Goal: Task Accomplishment & Management: Manage account settings

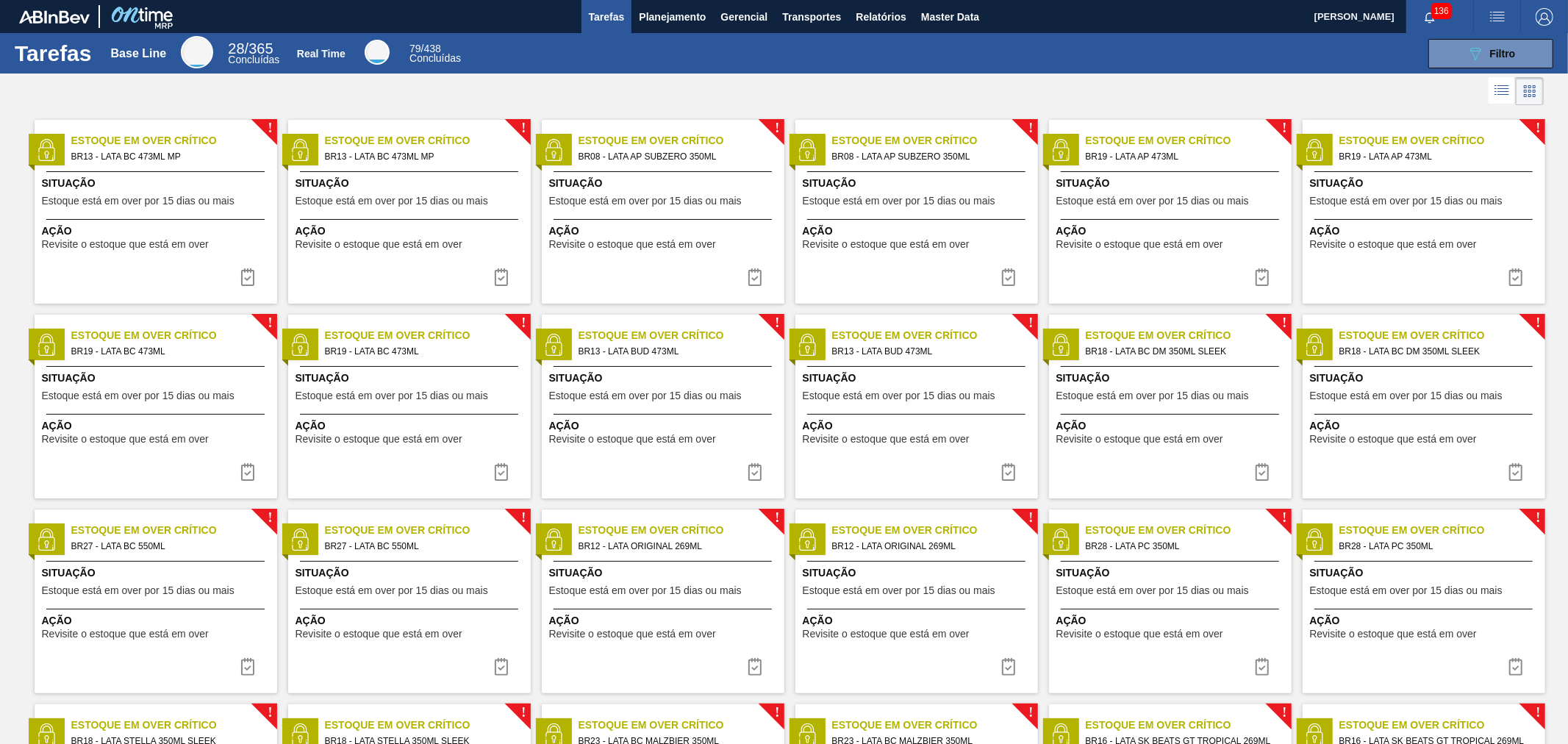
drag, startPoint x: 551, startPoint y: 83, endPoint x: 589, endPoint y: 56, distance: 46.6
click at [551, 81] on div at bounding box center [784, 92] width 1568 height 36
click at [677, 9] on span "Planejamento" at bounding box center [672, 17] width 67 height 18
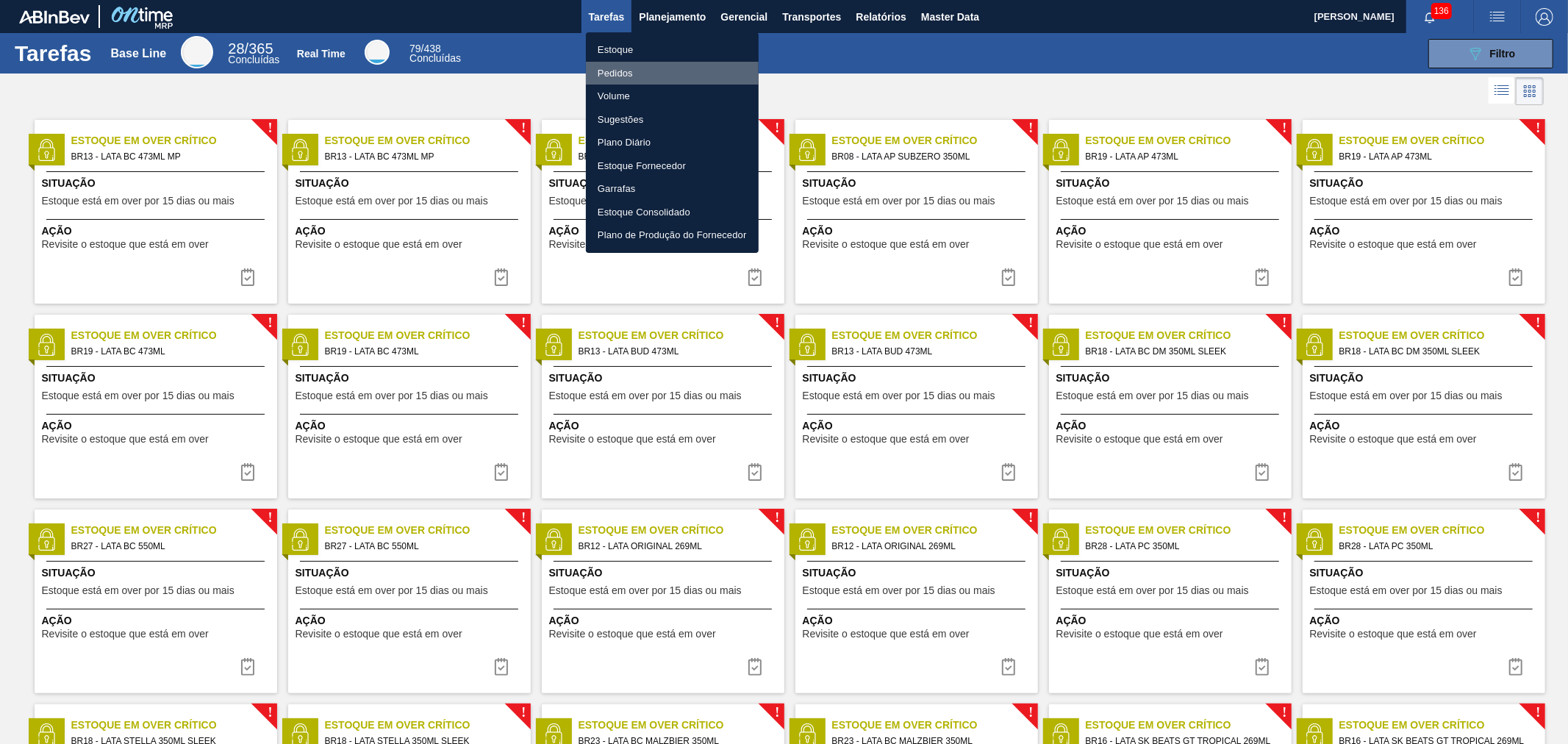
drag, startPoint x: 614, startPoint y: 76, endPoint x: 756, endPoint y: 88, distance: 142.5
click at [614, 76] on li "Pedidos" at bounding box center [672, 73] width 172 height 23
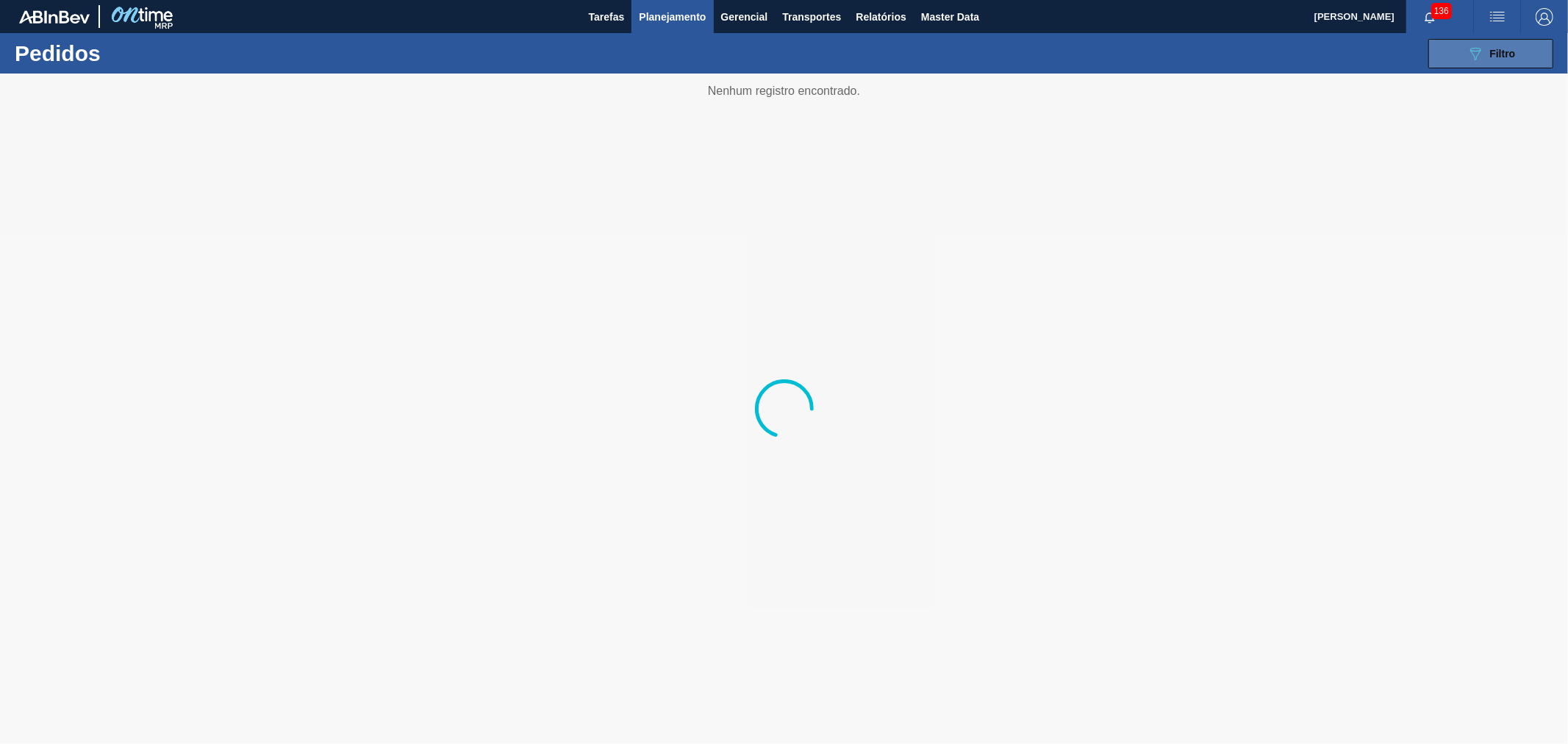
click at [1486, 57] on div "089F7B8B-B2A5-4AFE-B5C0-19BA573D28AC Filtro" at bounding box center [1491, 53] width 49 height 18
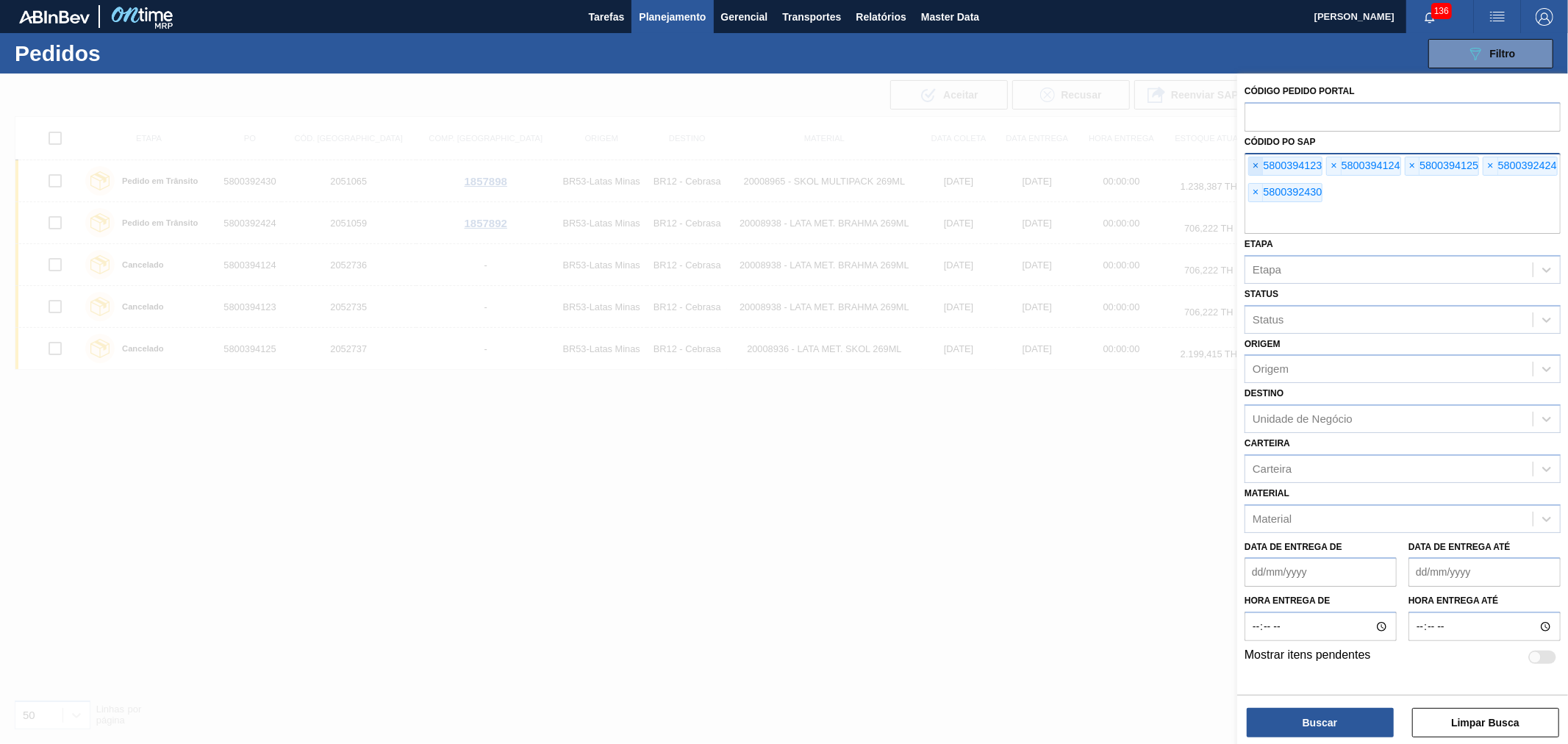
click at [1255, 166] on span "×" at bounding box center [1256, 166] width 14 height 18
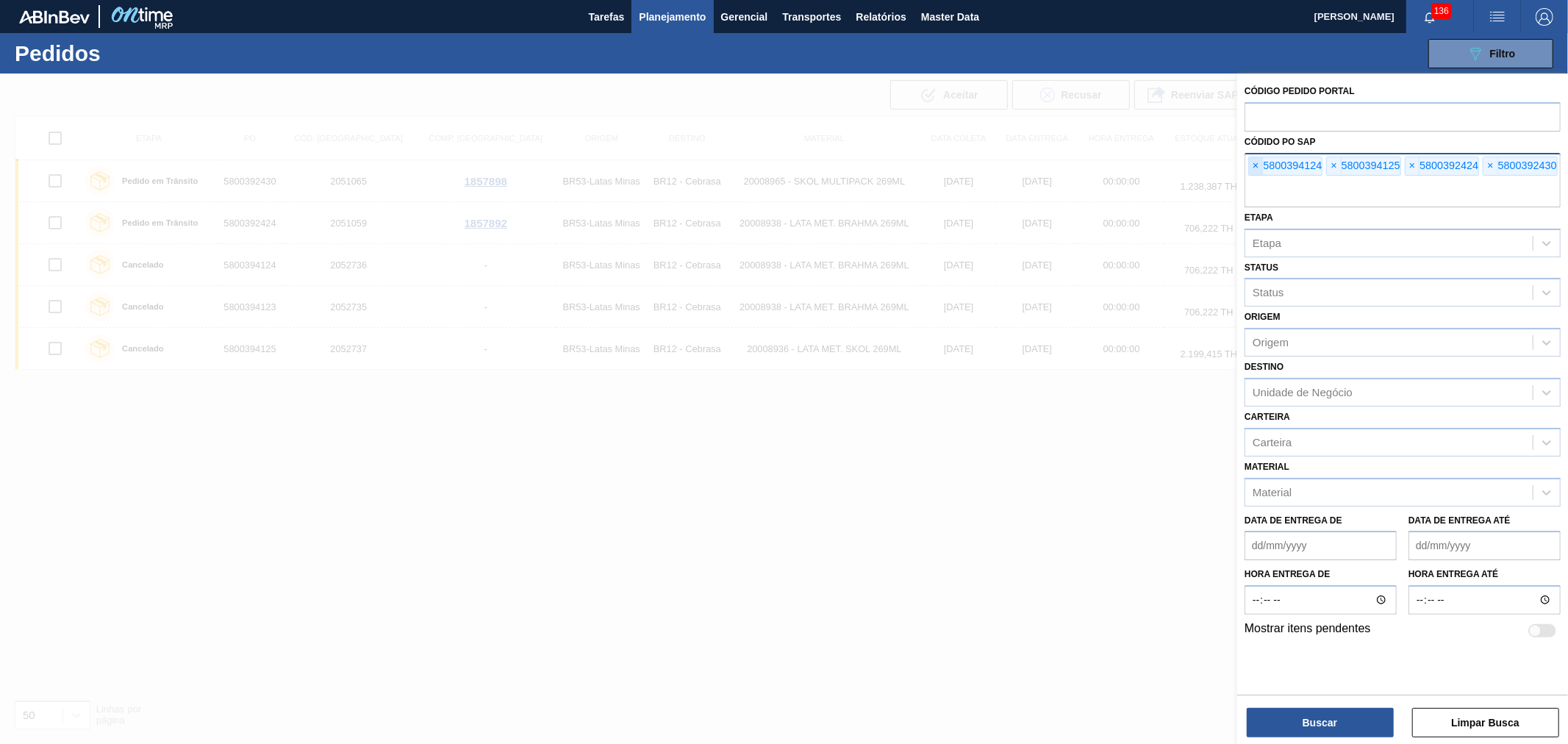
click at [1255, 166] on span "×" at bounding box center [1256, 166] width 14 height 18
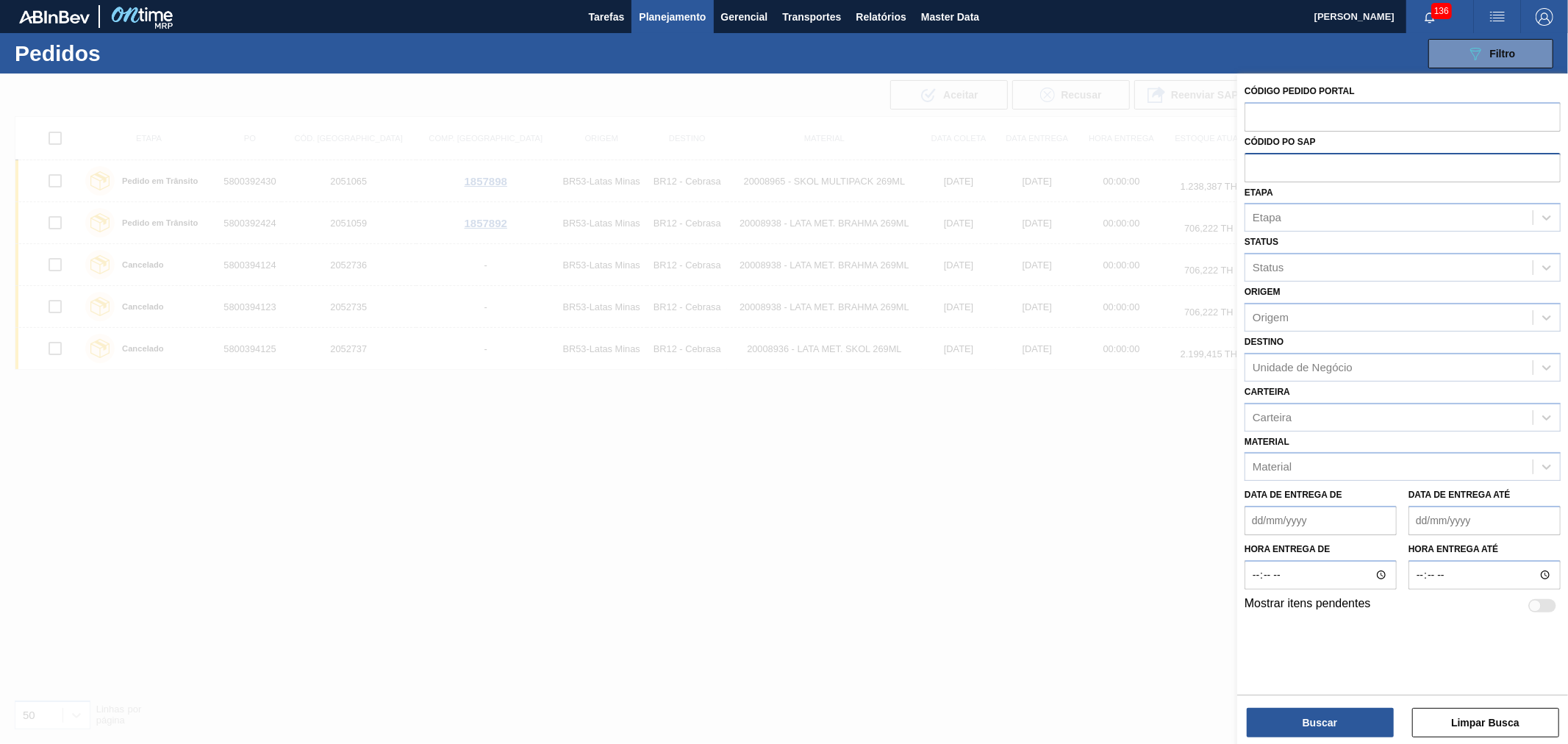
click at [1255, 166] on input "text" at bounding box center [1403, 166] width 316 height 28
paste input "text"
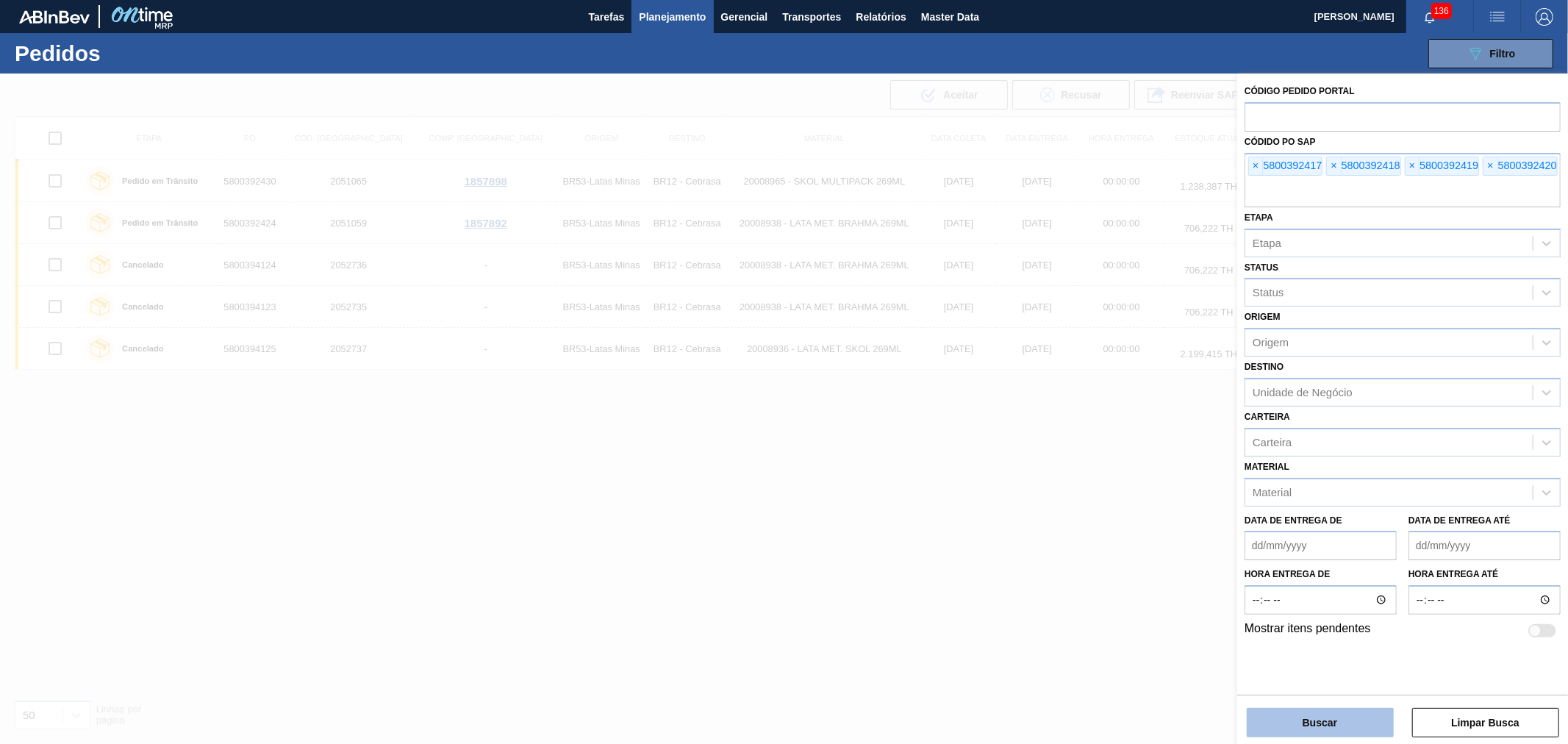
click at [1310, 714] on button "Buscar" at bounding box center [1320, 722] width 147 height 29
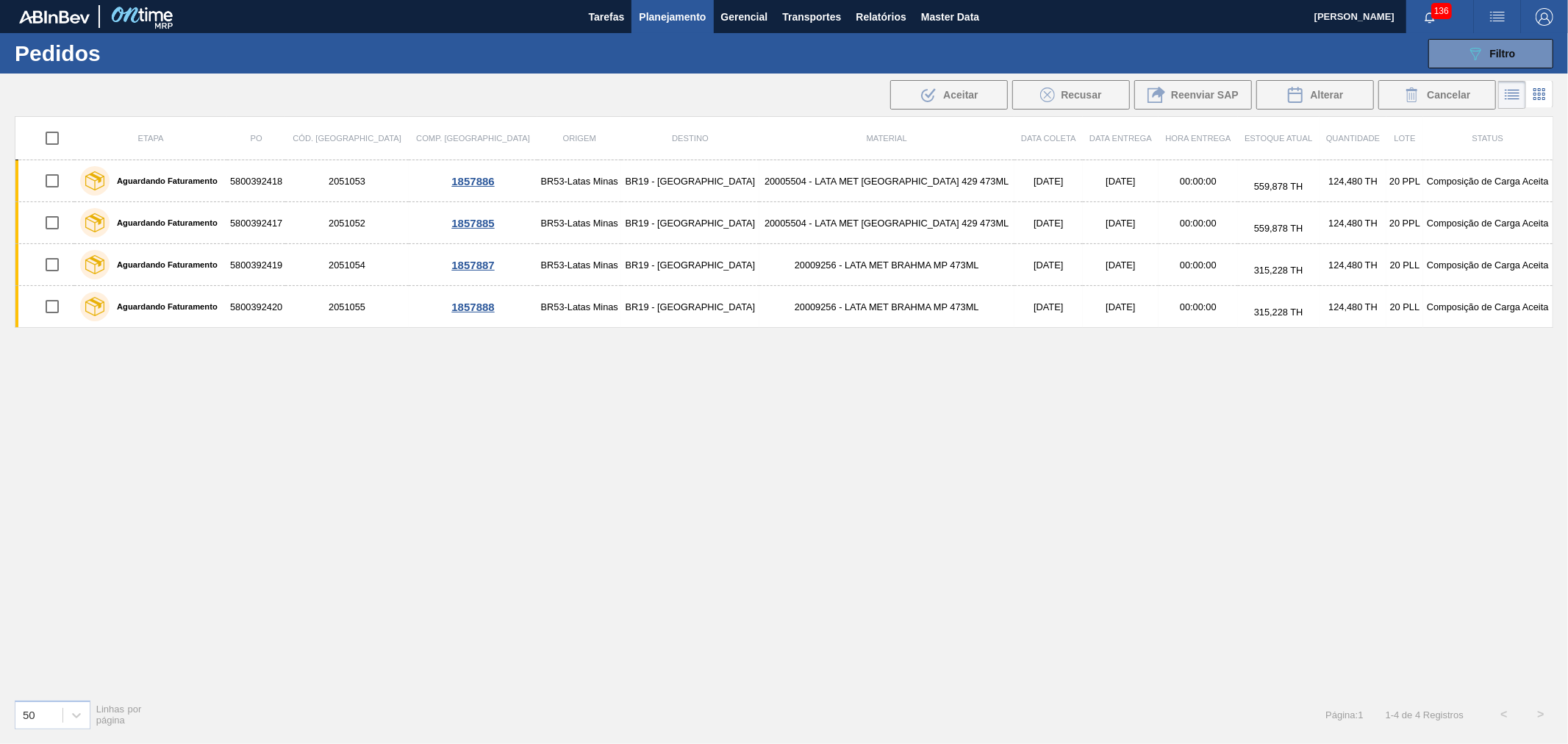
click at [1149, 407] on div "Etapa PO Cód. Pedido Comp. Carga Origem Destino Material Data coleta Data Entre…" at bounding box center [784, 402] width 1539 height 572
click at [1187, 380] on div "Etapa PO Cód. Pedido Comp. Carga Origem Destino Material Data coleta Data Entre…" at bounding box center [784, 402] width 1539 height 572
drag, startPoint x: 909, startPoint y: 431, endPoint x: 913, endPoint y: 438, distance: 8.1
click at [909, 431] on div "Etapa PO Cód. Pedido Comp. Carga Origem Destino Material Data coleta Data Entre…" at bounding box center [784, 402] width 1539 height 572
click at [636, 108] on div ".b{fill:var(--color-action-default)} Aceitar Recusar Reenviar SAP Alterar Cance…" at bounding box center [784, 95] width 1568 height 36
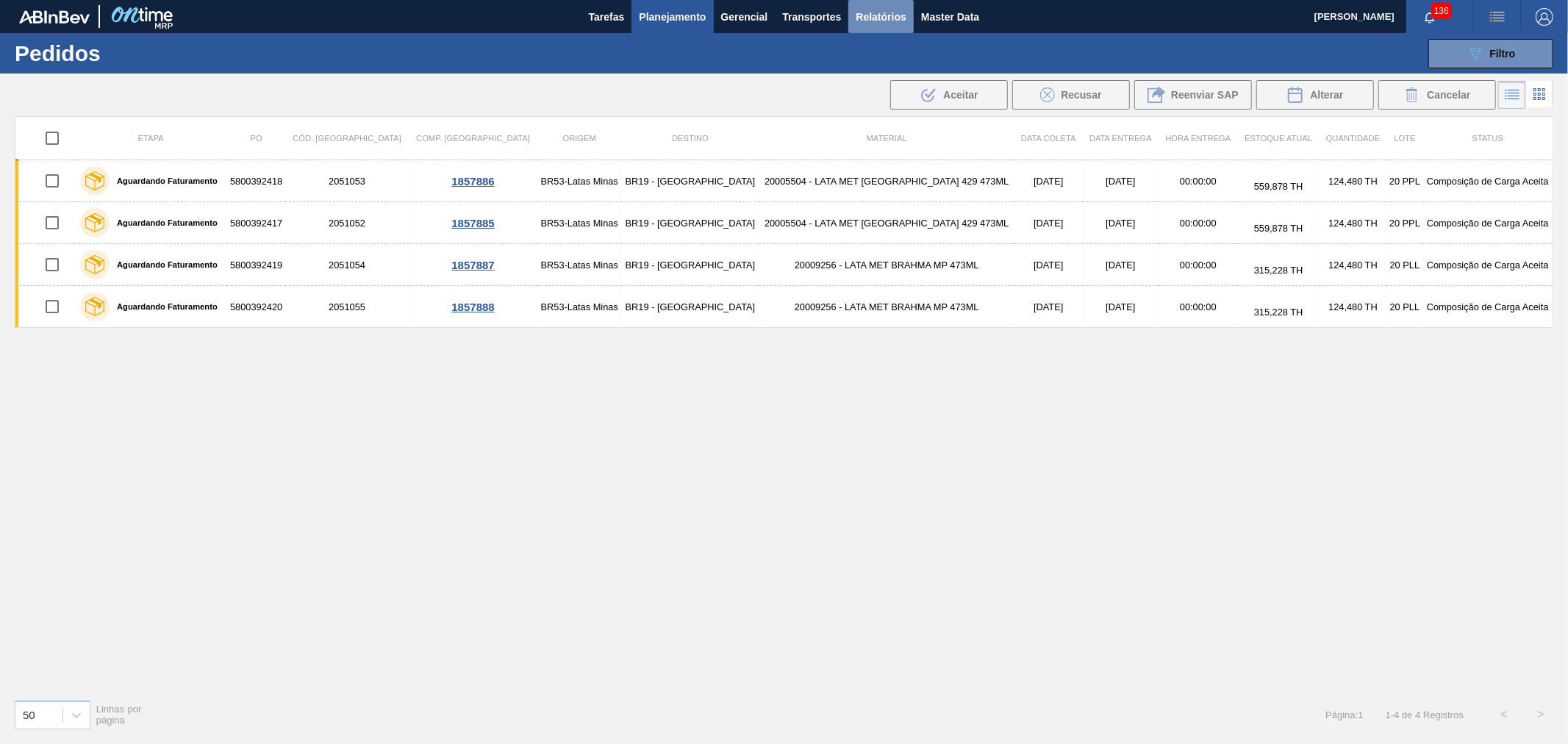
click at [869, 13] on span "Relatórios" at bounding box center [881, 17] width 50 height 18
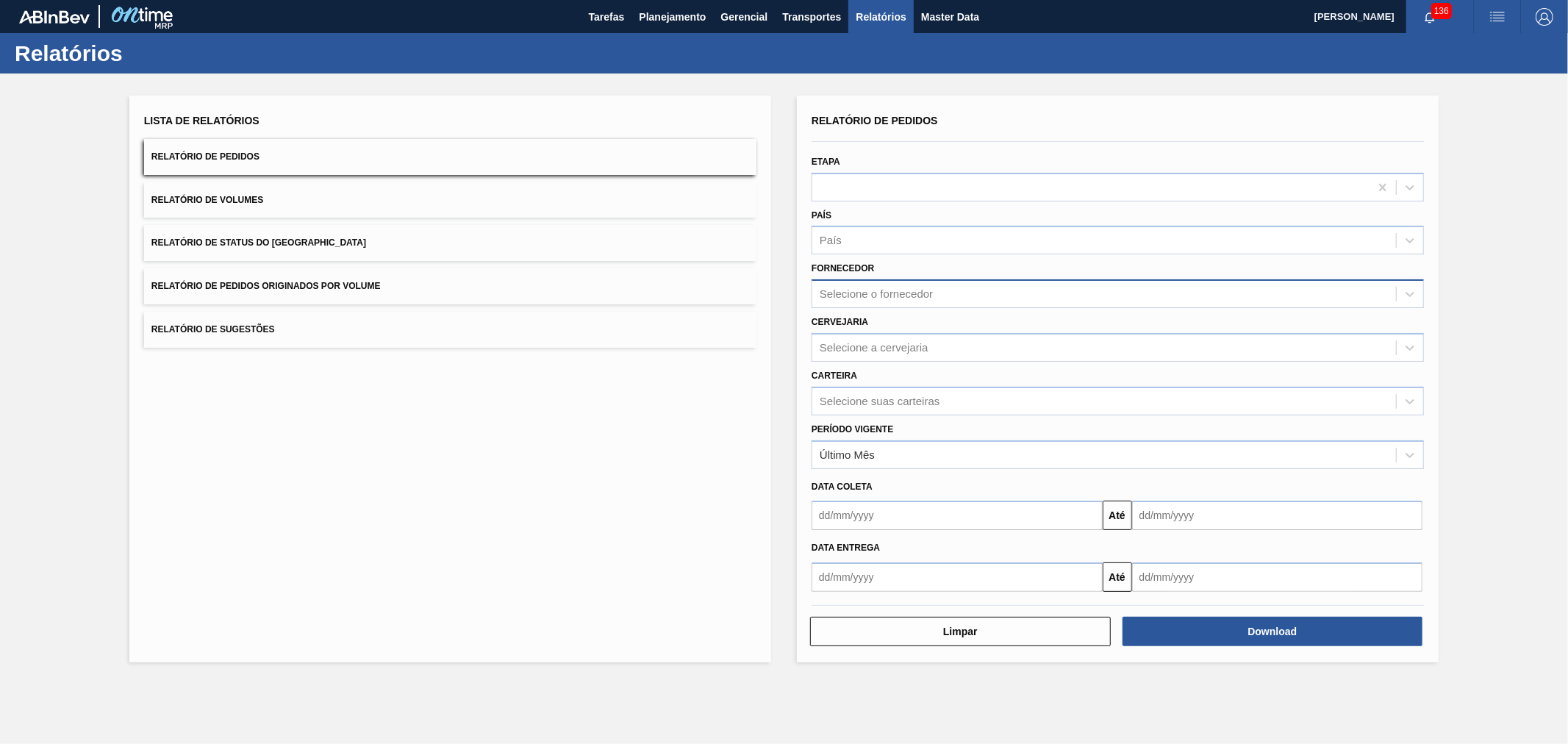
click at [903, 284] on div "Selecione o fornecedor" at bounding box center [1104, 294] width 584 height 21
type input "pbrv4"
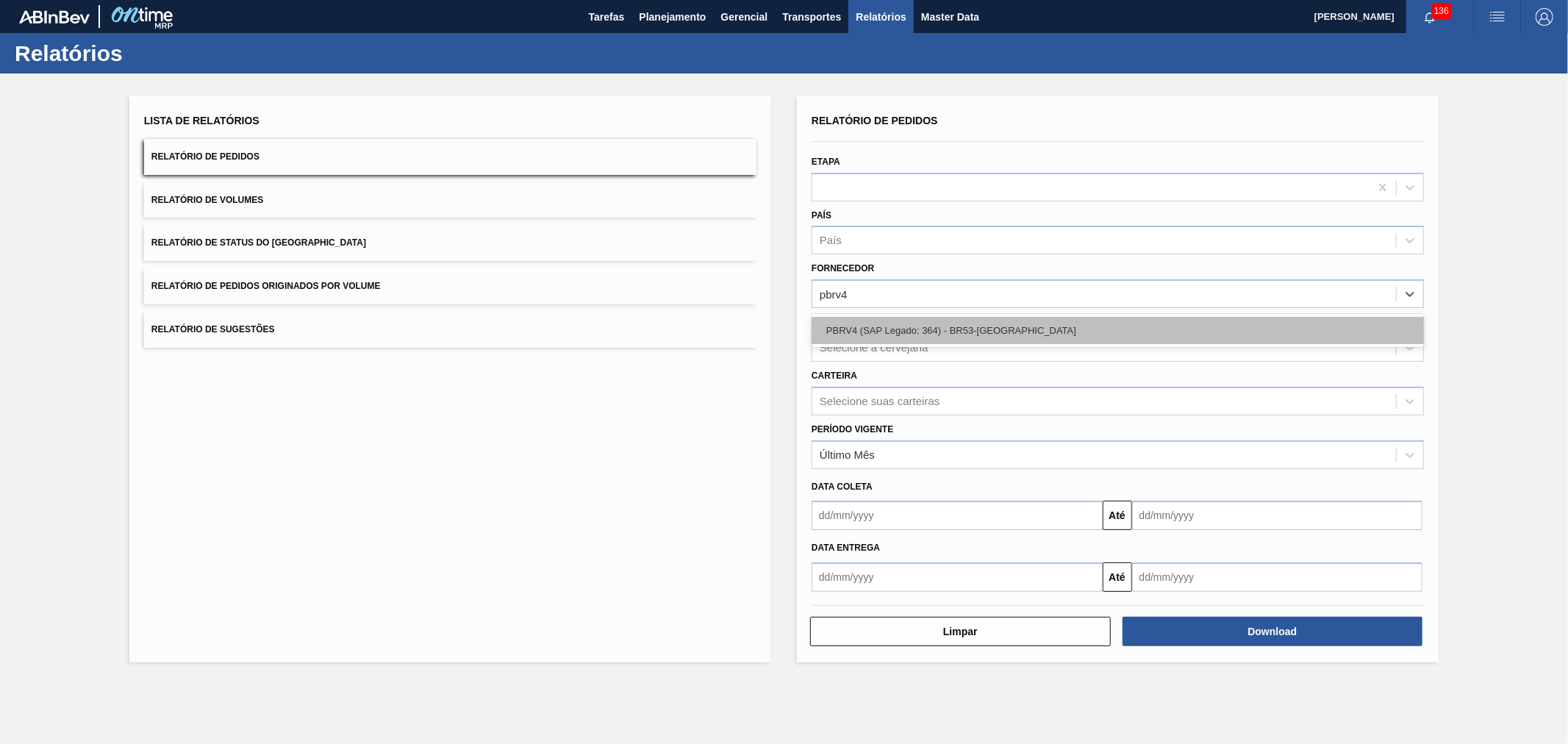
click at [892, 333] on div "PBRV4 (SAP Legado: 364) - BR53-[GEOGRAPHIC_DATA]" at bounding box center [1117, 330] width 612 height 28
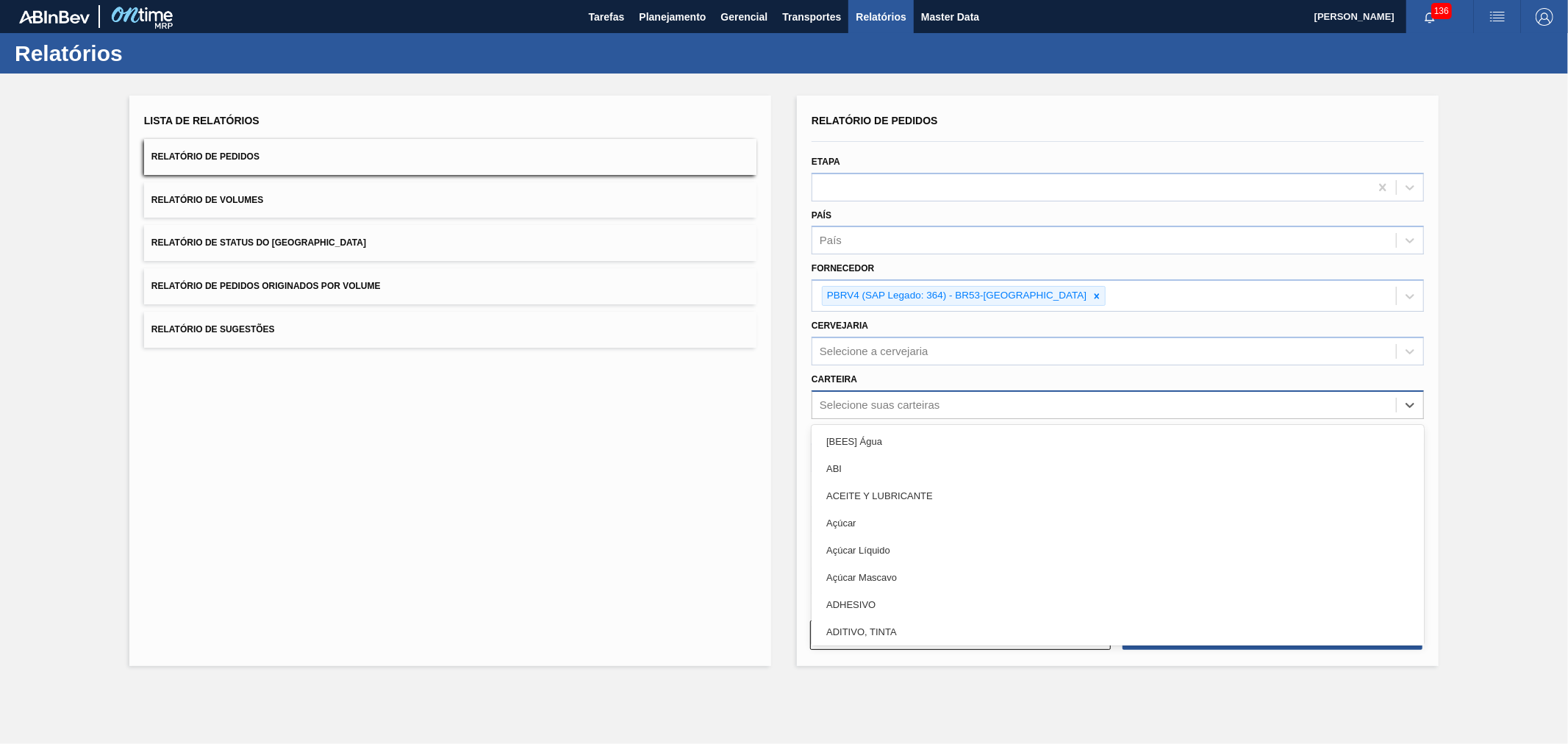
click at [877, 402] on div "Selecione suas carteiras" at bounding box center [879, 404] width 120 height 12
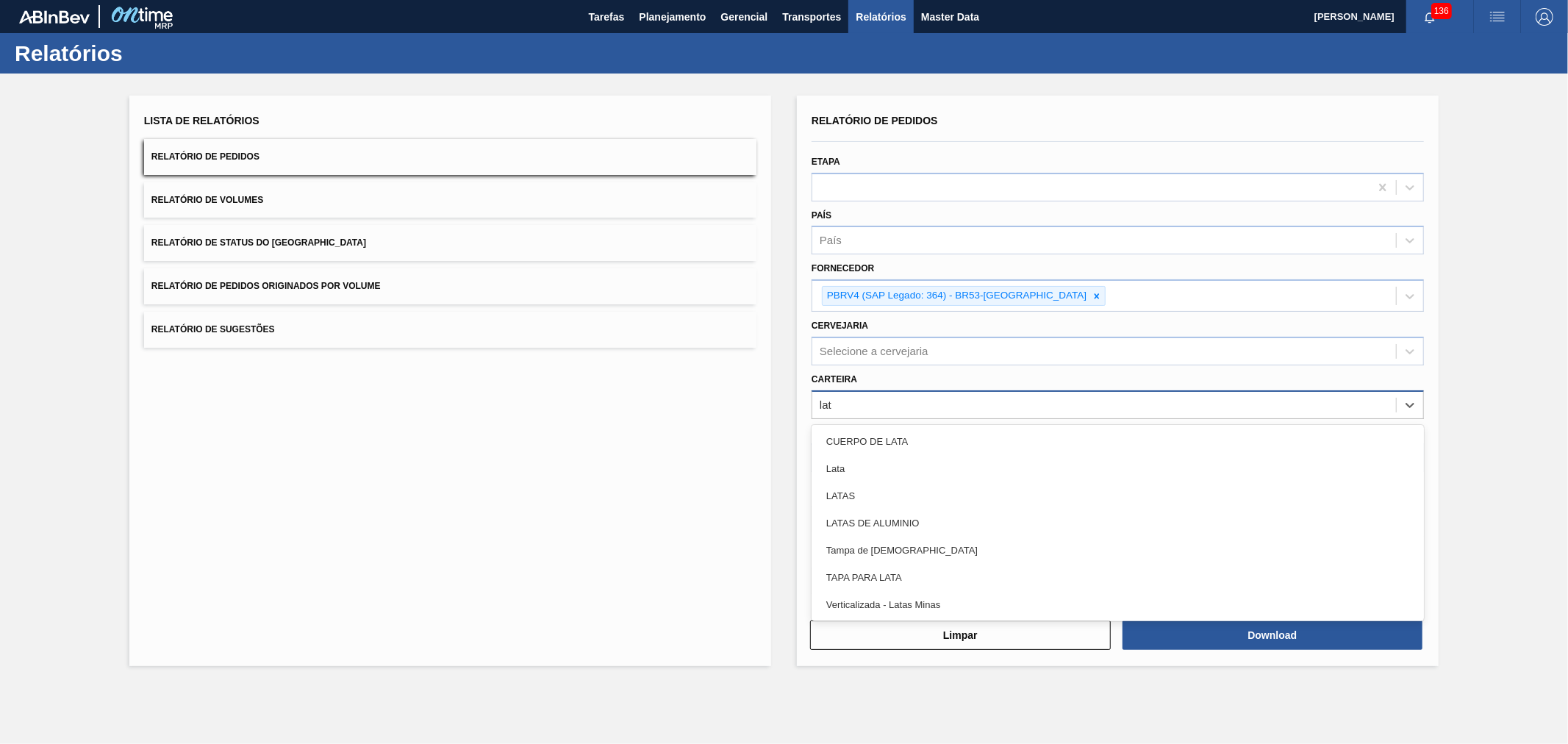
type input "lata"
click at [871, 463] on div "Lata" at bounding box center [1117, 468] width 612 height 28
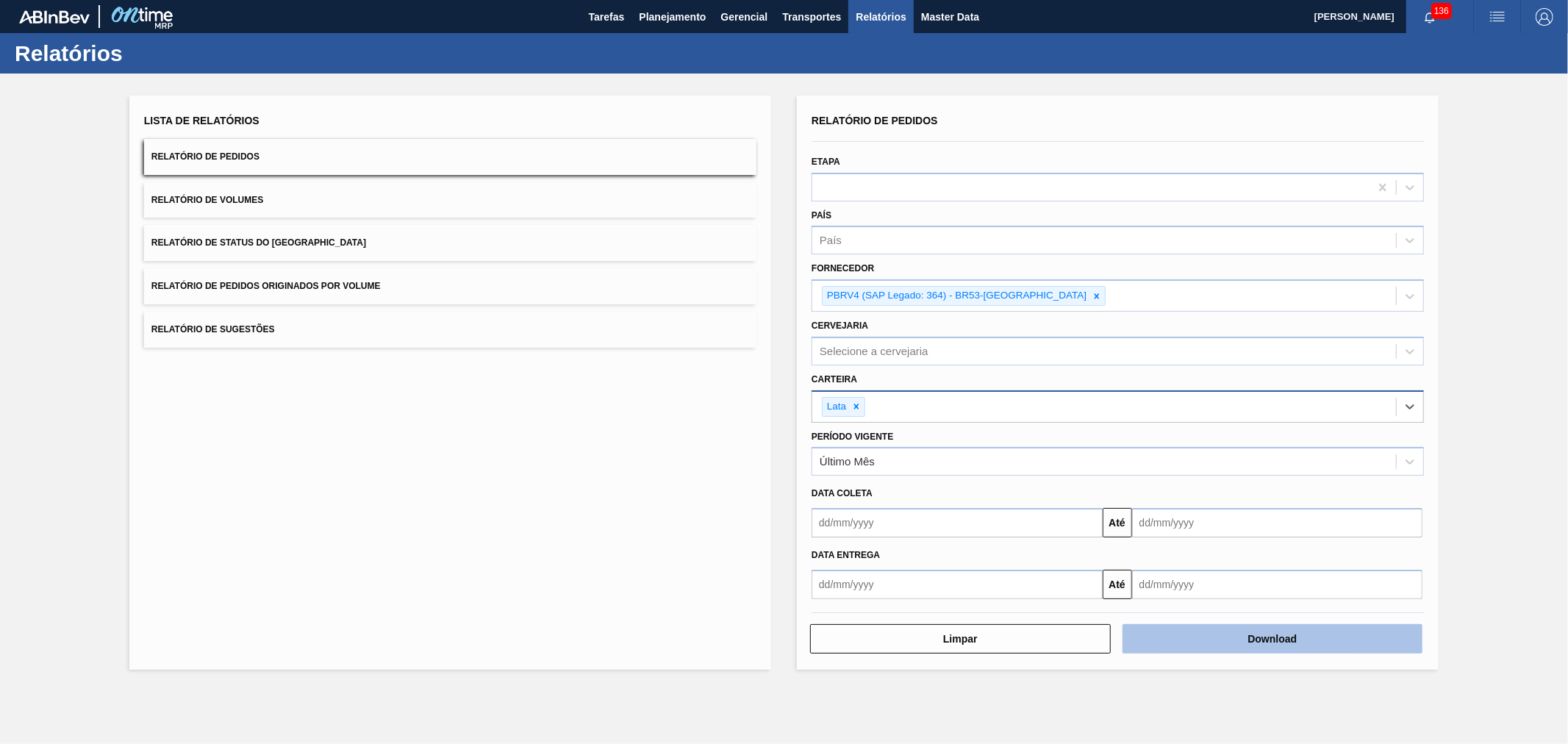
click at [1233, 627] on button "Download" at bounding box center [1273, 638] width 300 height 29
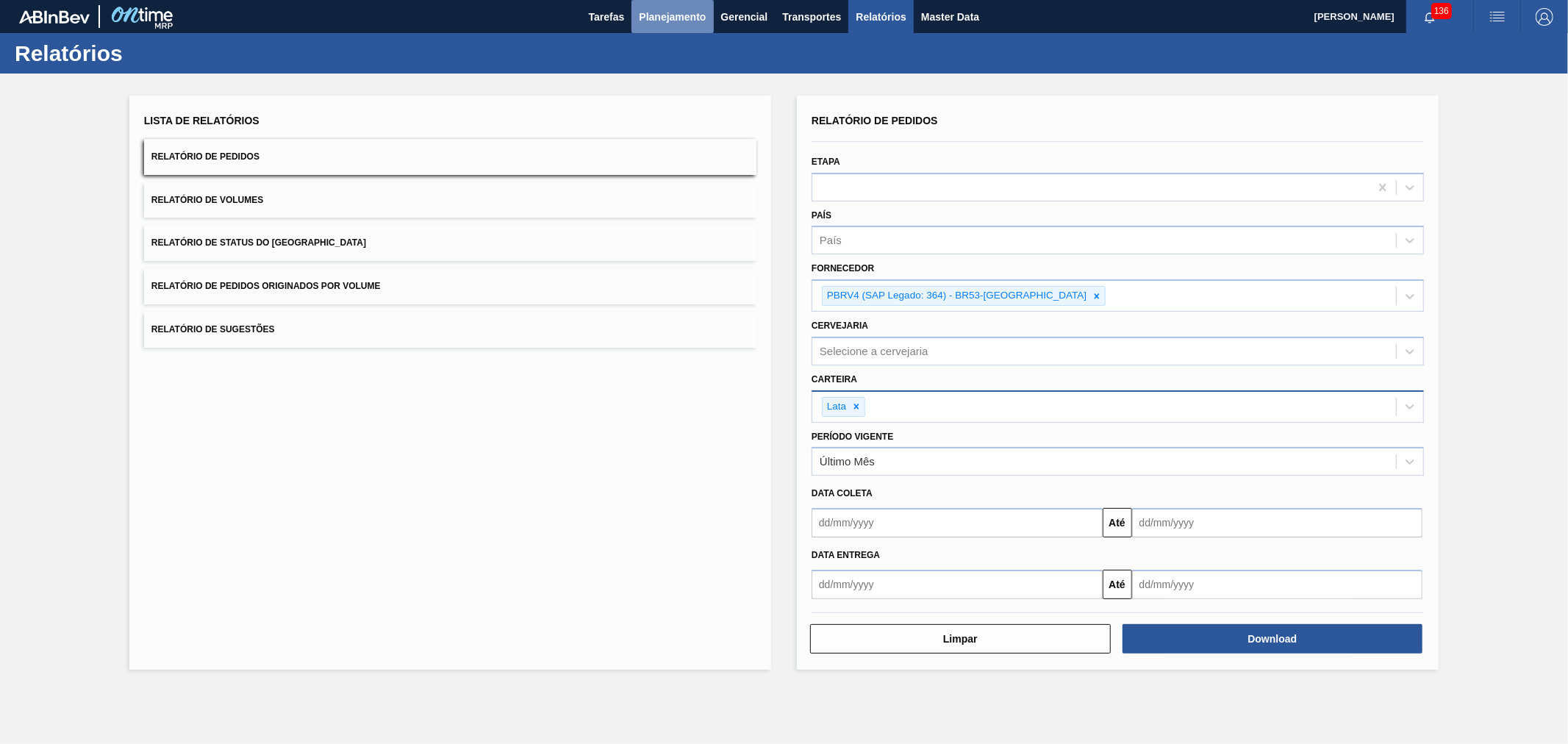
click at [692, 19] on span "Planejamento" at bounding box center [672, 17] width 67 height 18
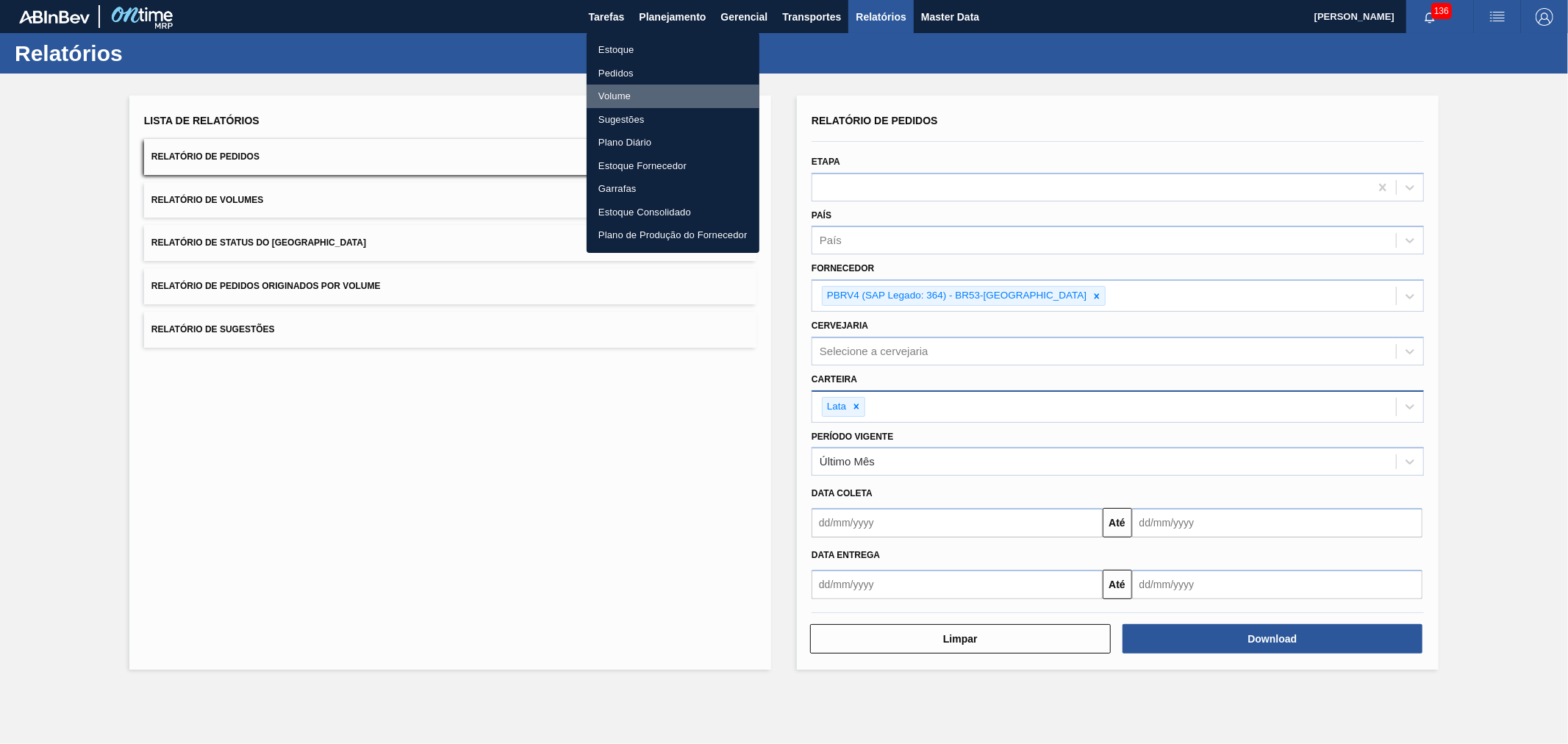
click at [628, 99] on li "Volume" at bounding box center [673, 96] width 172 height 23
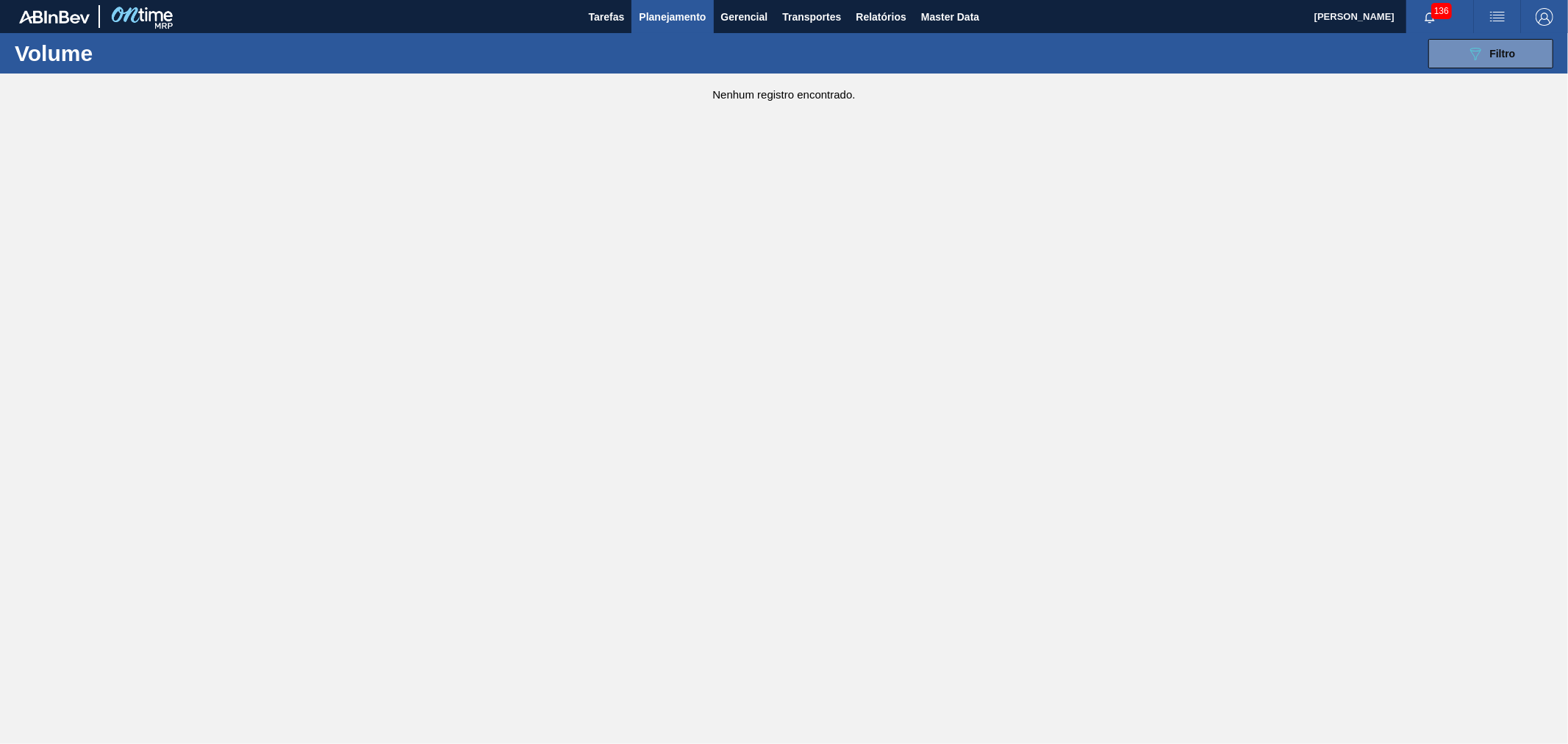
click at [677, 12] on span "Planejamento" at bounding box center [672, 17] width 67 height 18
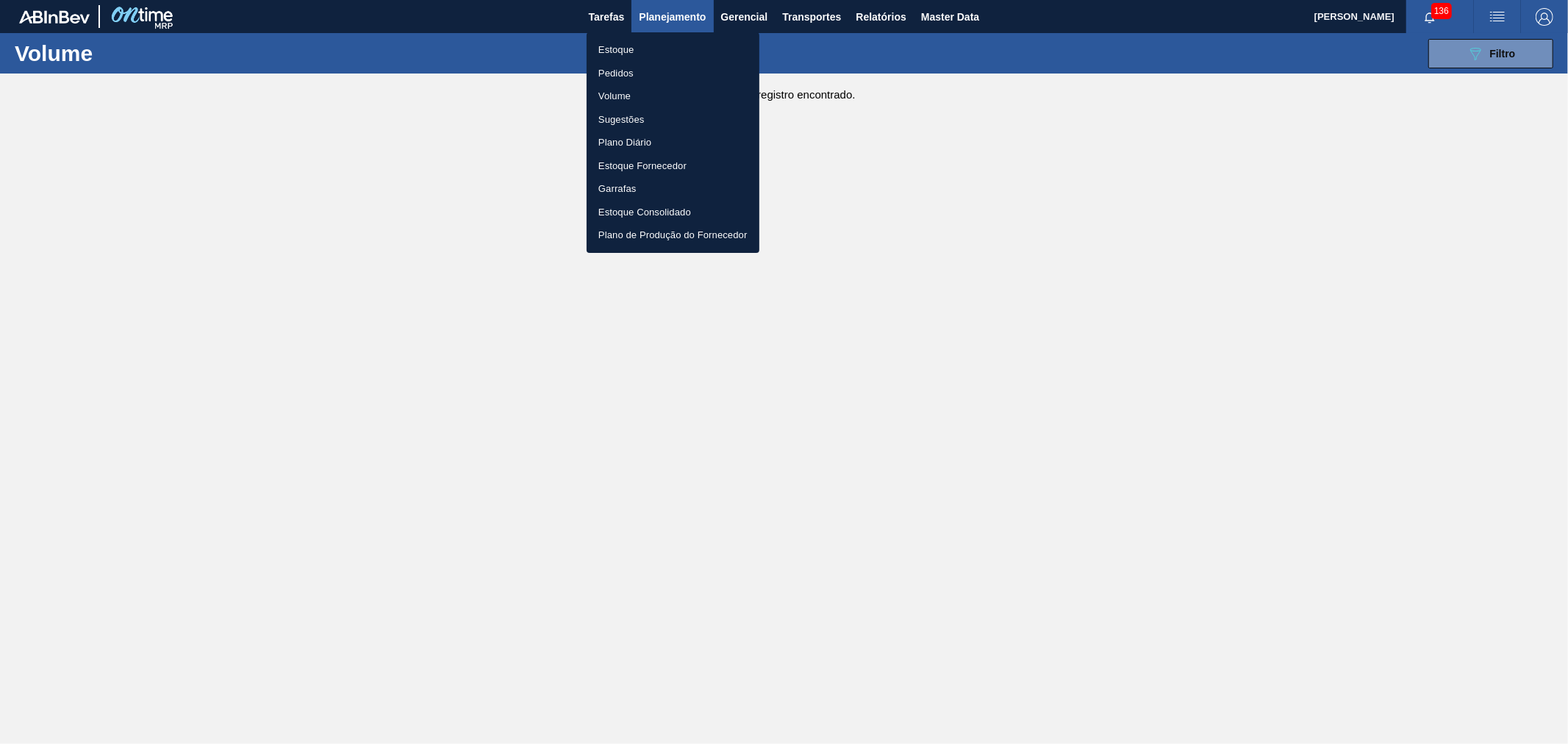
click at [610, 71] on li "Pedidos" at bounding box center [673, 73] width 172 height 23
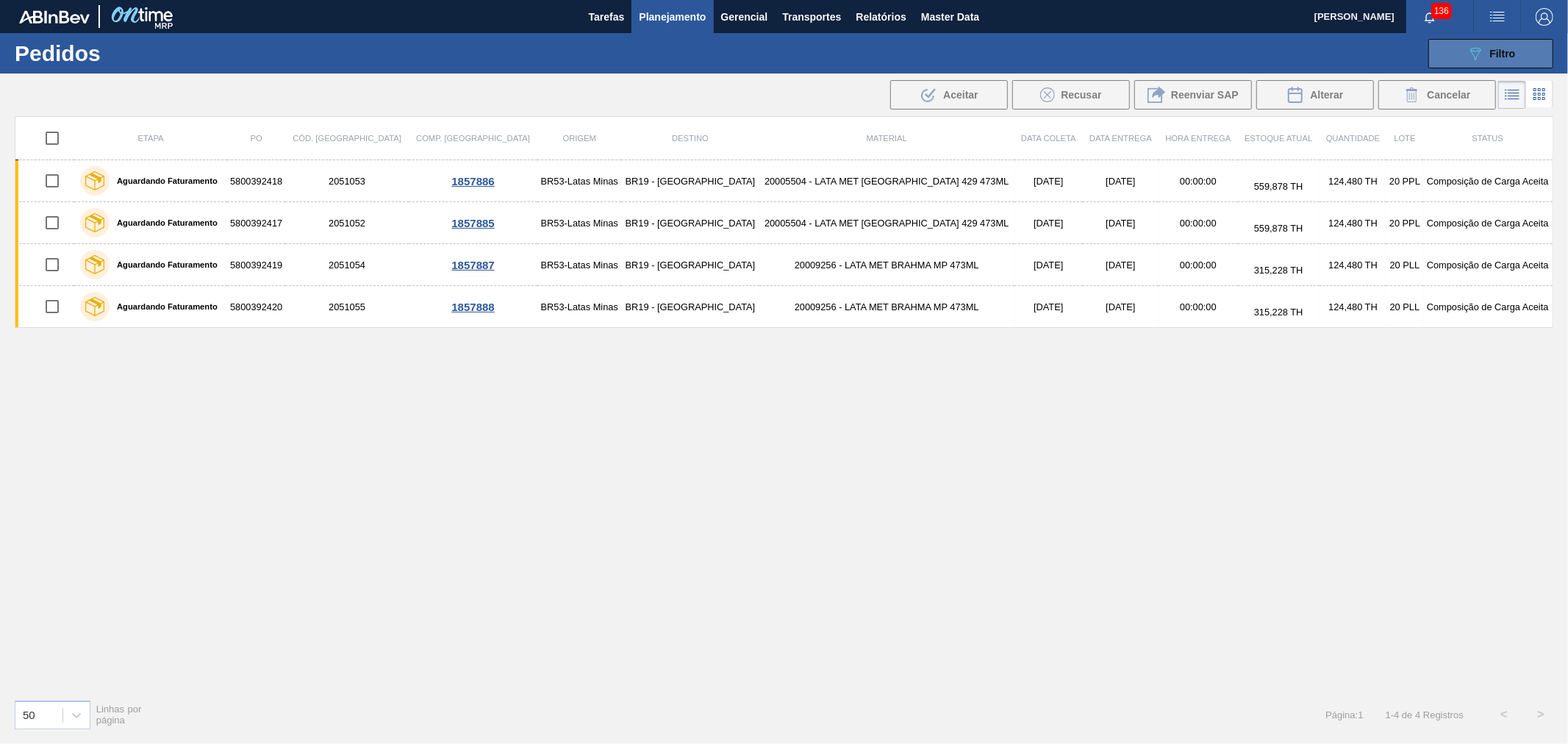
click at [1461, 56] on button "089F7B8B-B2A5-4AFE-B5C0-19BA573D28AC Filtro" at bounding box center [1491, 53] width 125 height 29
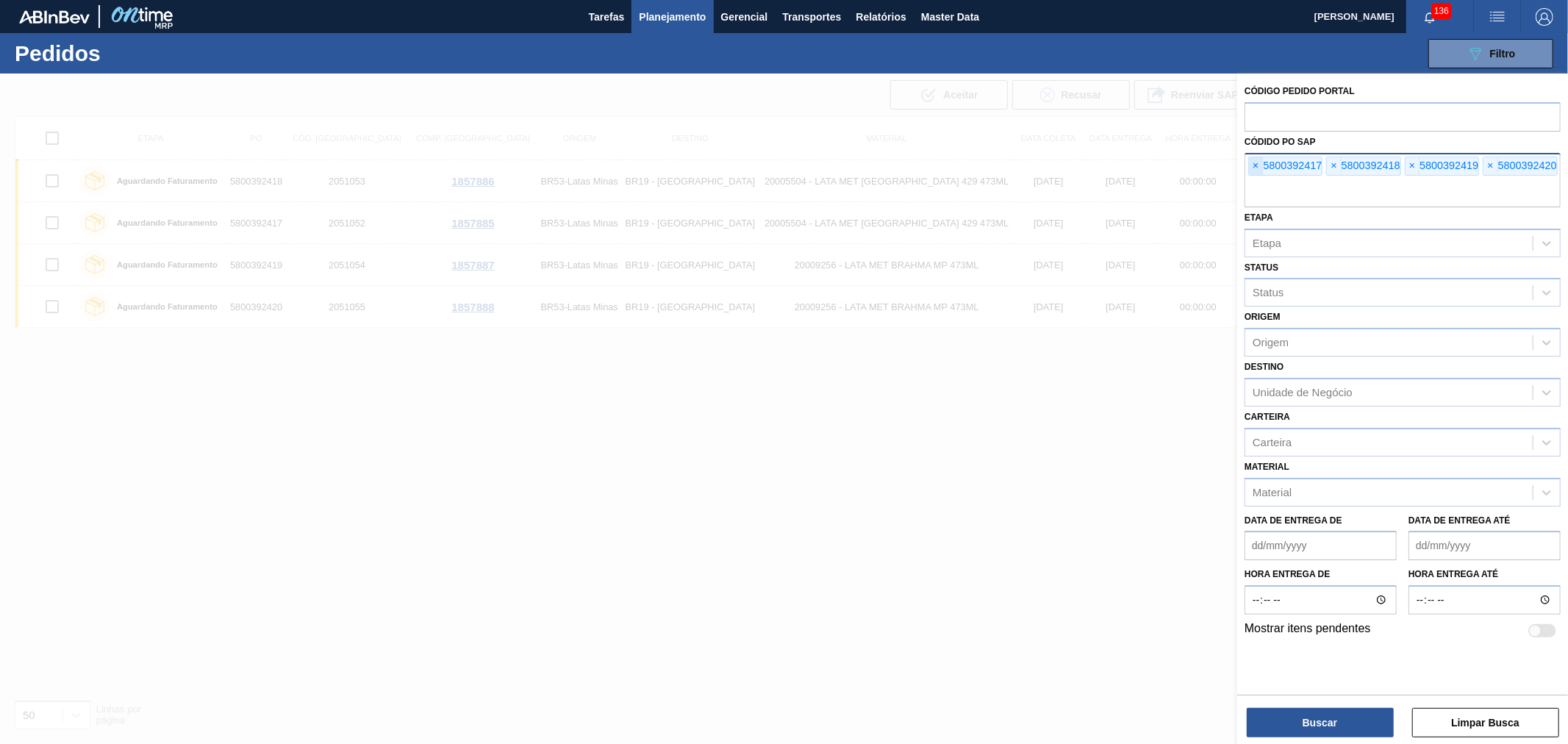
click at [1252, 172] on span "×" at bounding box center [1256, 166] width 14 height 18
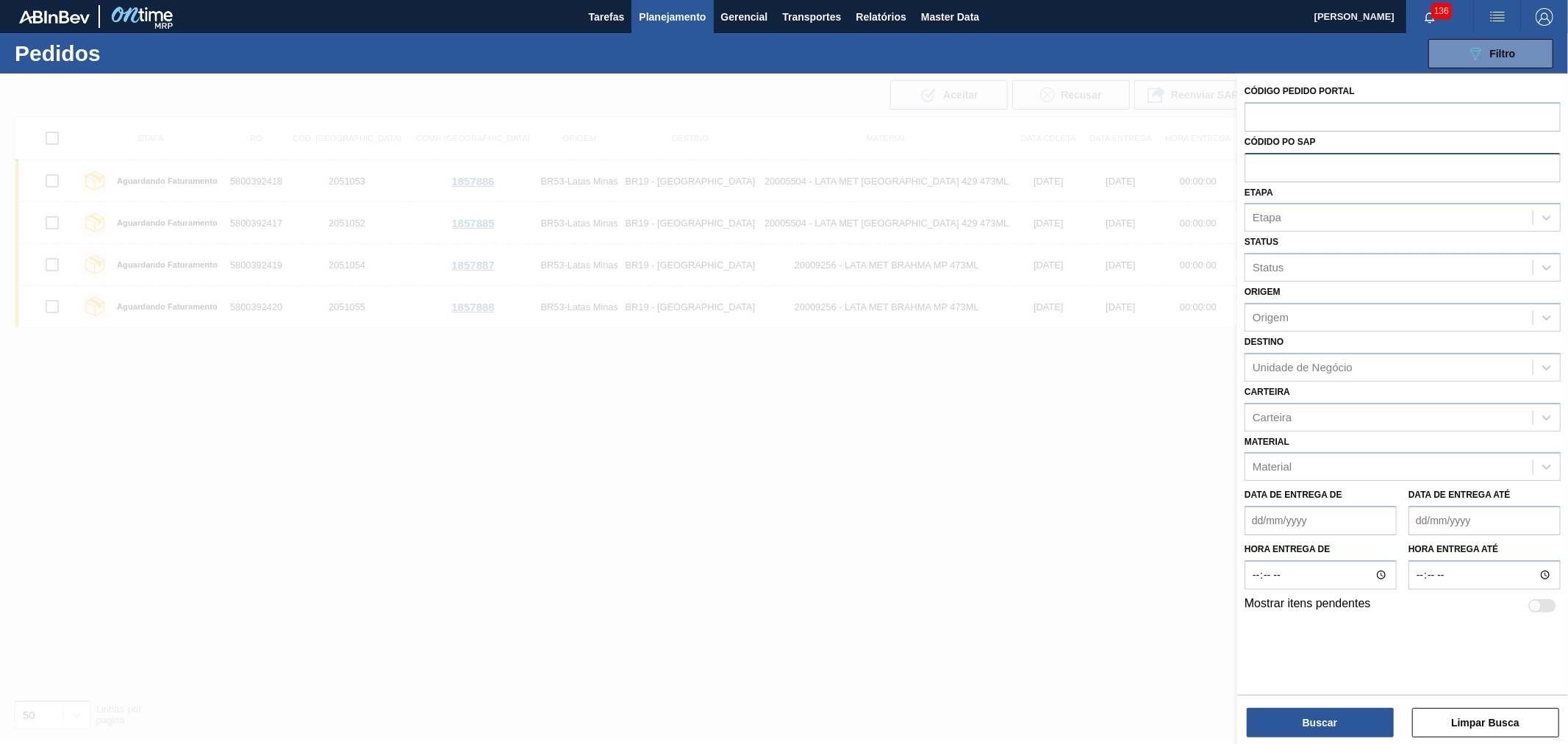
click at [1252, 172] on input "text" at bounding box center [1403, 166] width 316 height 28
paste input "text"
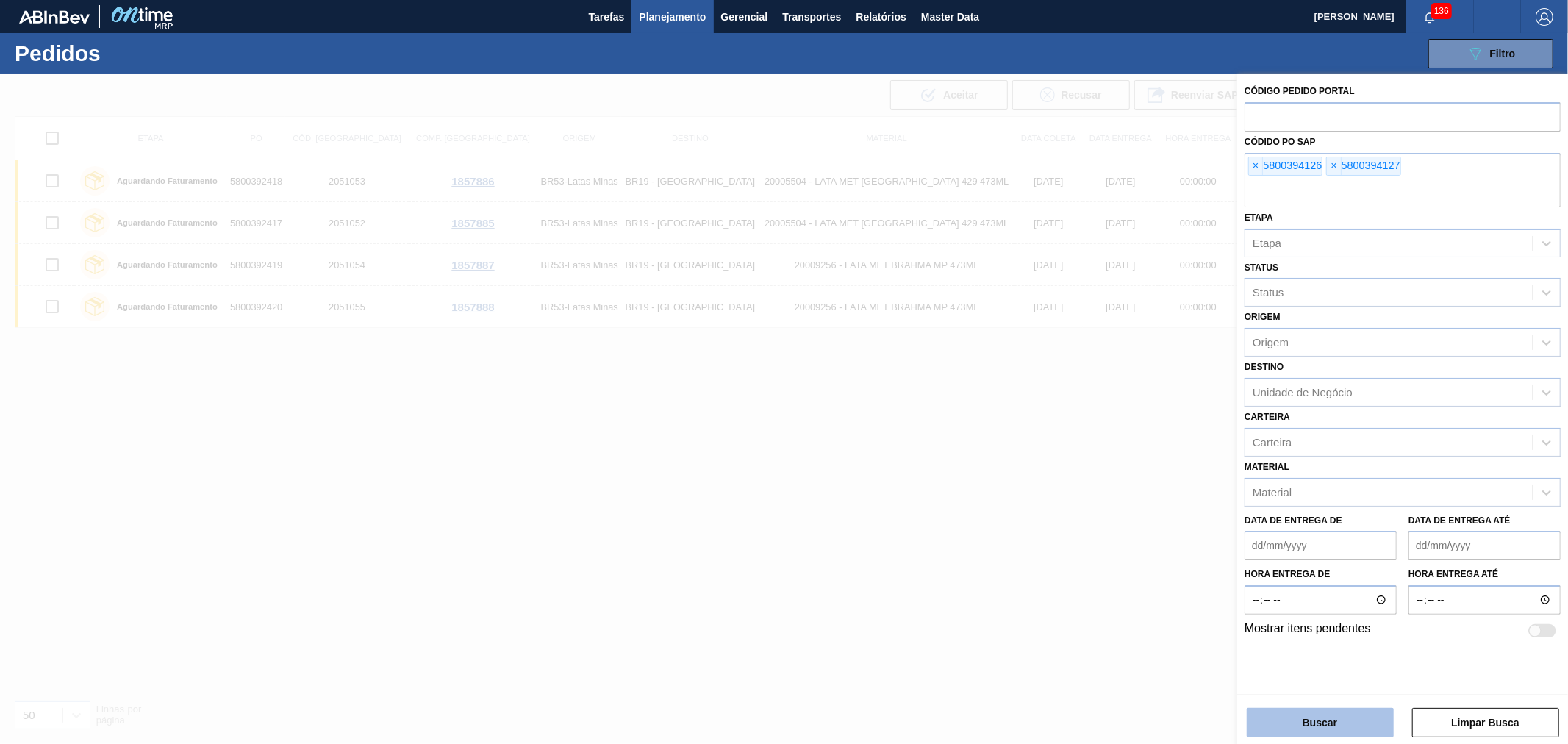
click at [1315, 711] on button "Buscar" at bounding box center [1320, 722] width 147 height 29
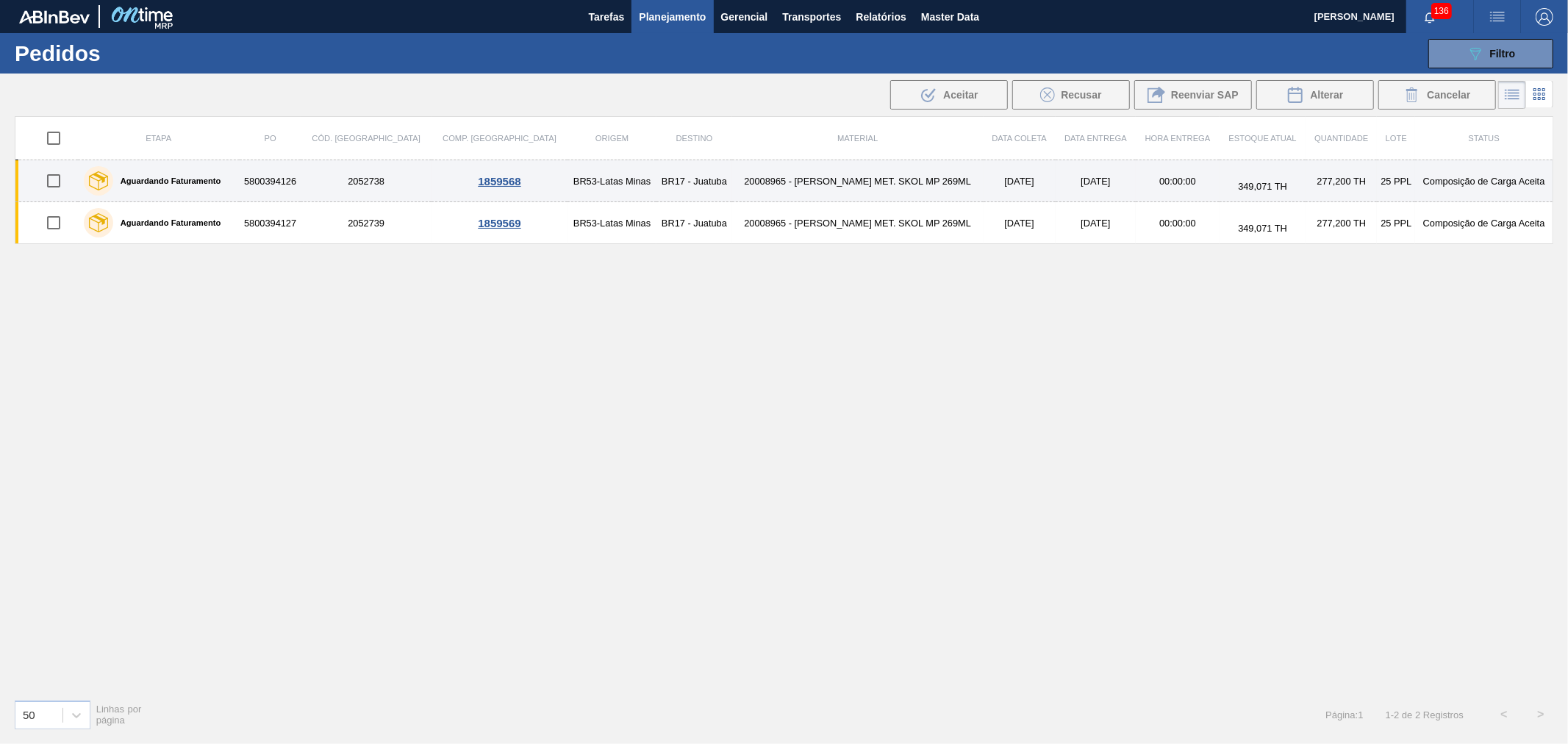
click at [60, 180] on input "checkbox" at bounding box center [53, 180] width 31 height 31
checkbox input "true"
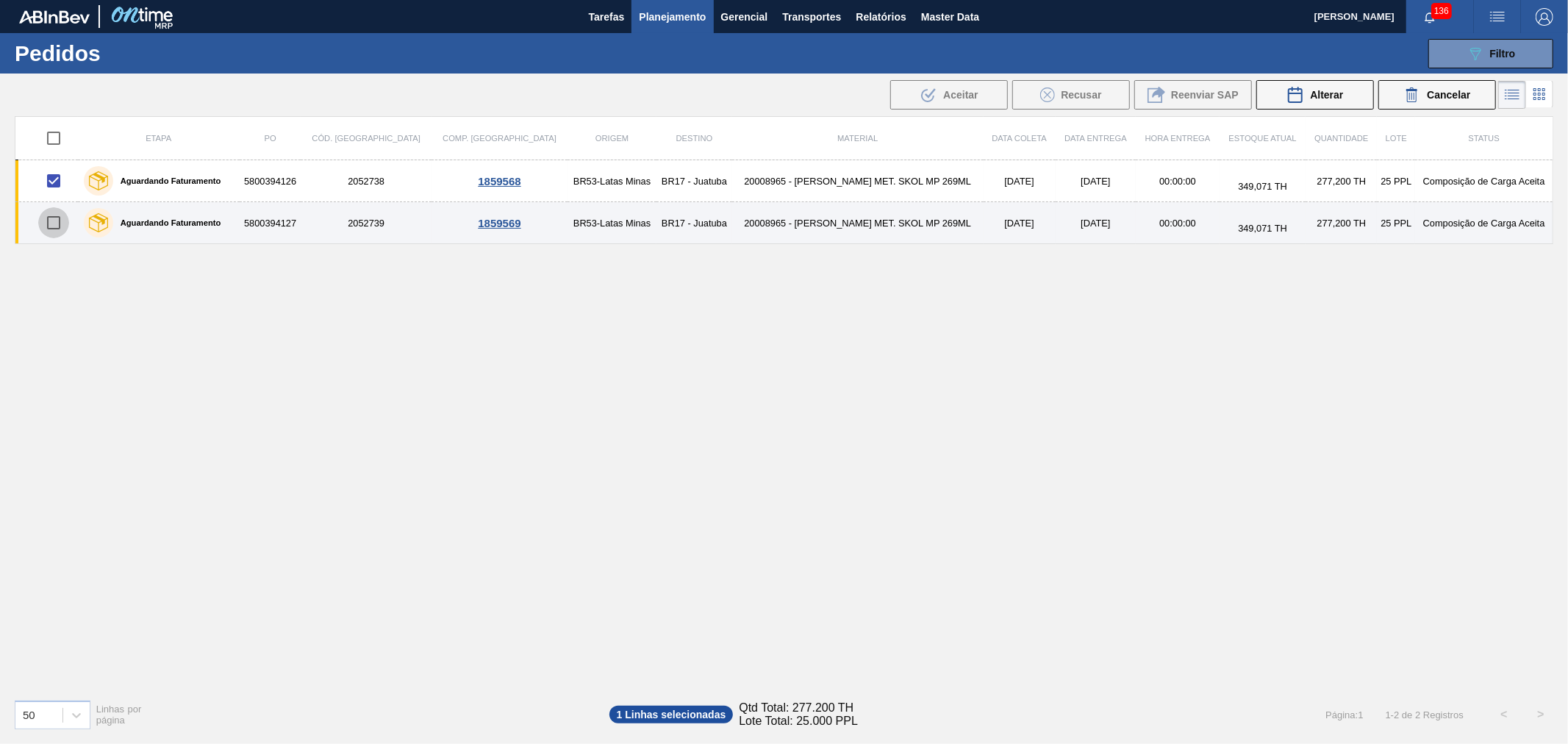
click at [61, 228] on input "checkbox" at bounding box center [53, 222] width 31 height 31
checkbox input "true"
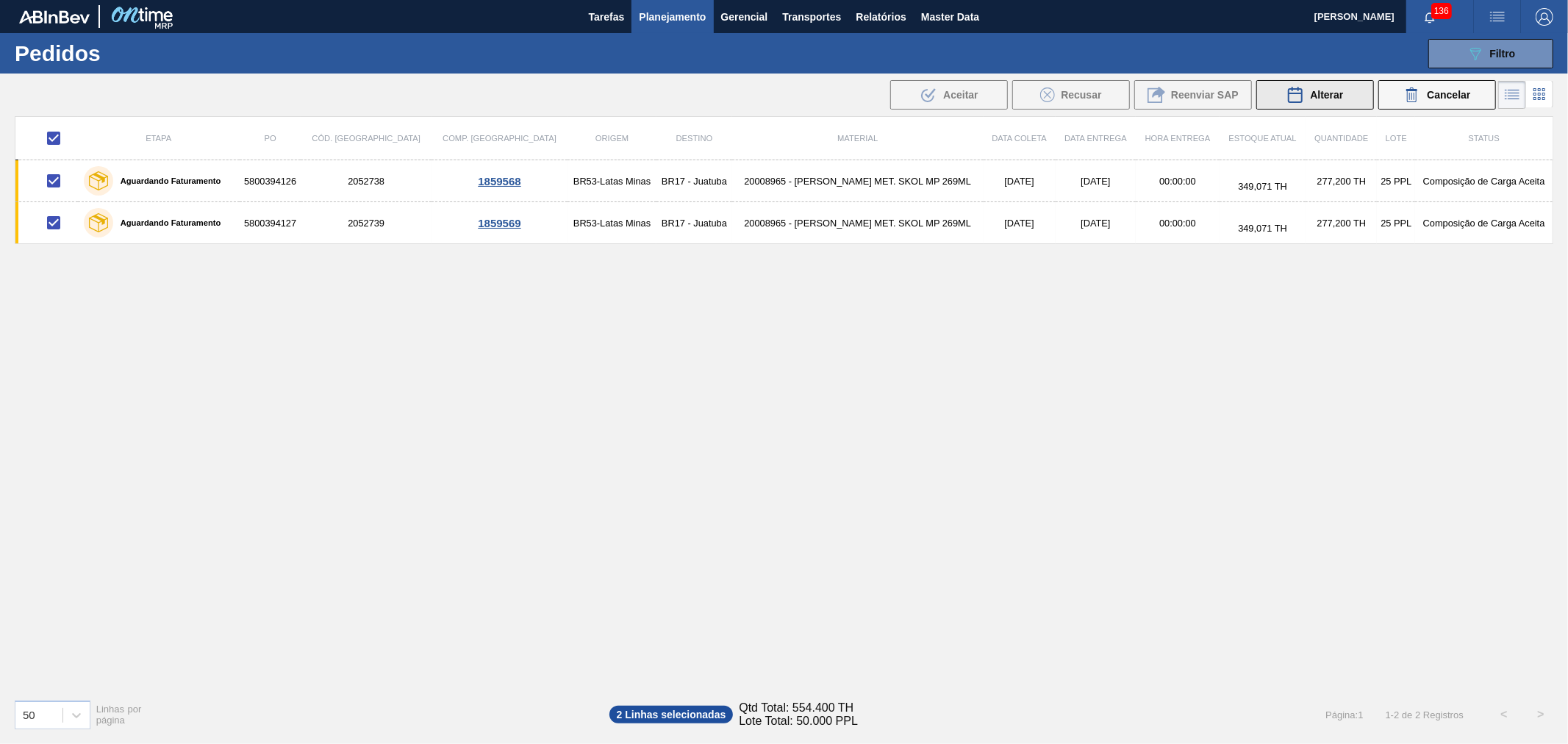
click at [1322, 100] on span "Alterar" at bounding box center [1326, 94] width 33 height 12
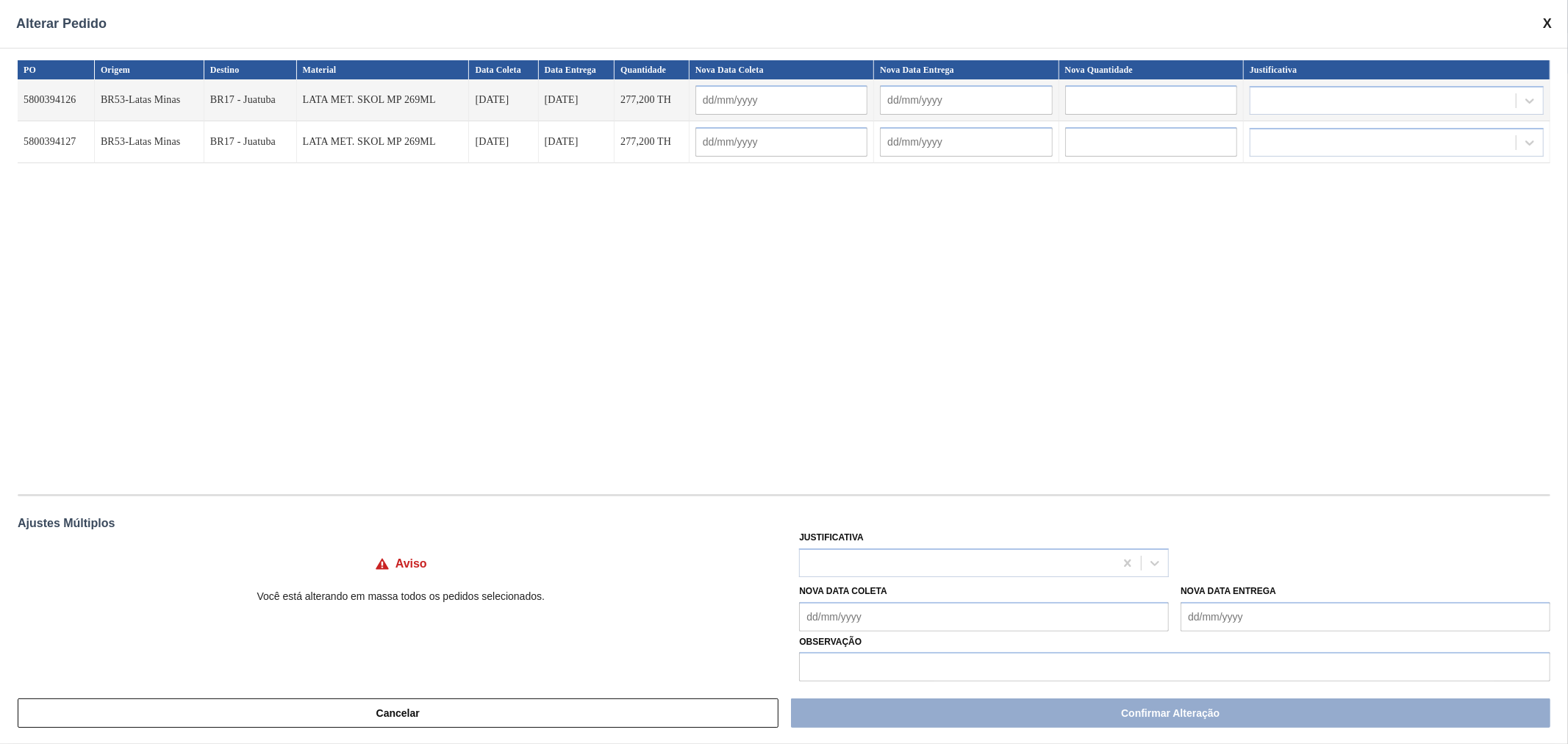
click at [891, 611] on Coleta "Nova Data Coleta" at bounding box center [984, 616] width 370 height 29
click at [844, 516] on div "13" at bounding box center [840, 526] width 20 height 20
type Coleta "[DATE]"
type input "[DATE]"
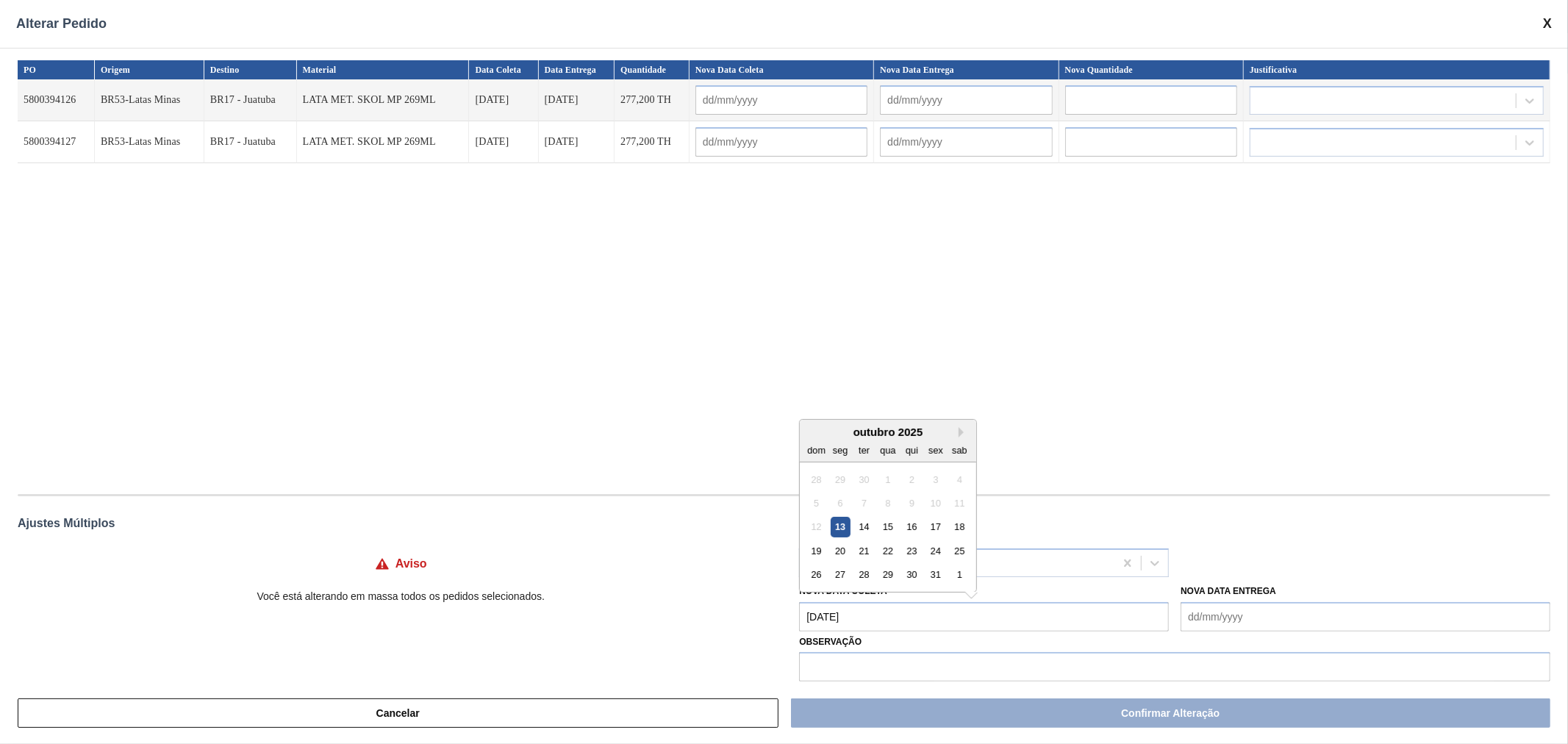
type input "[DATE]"
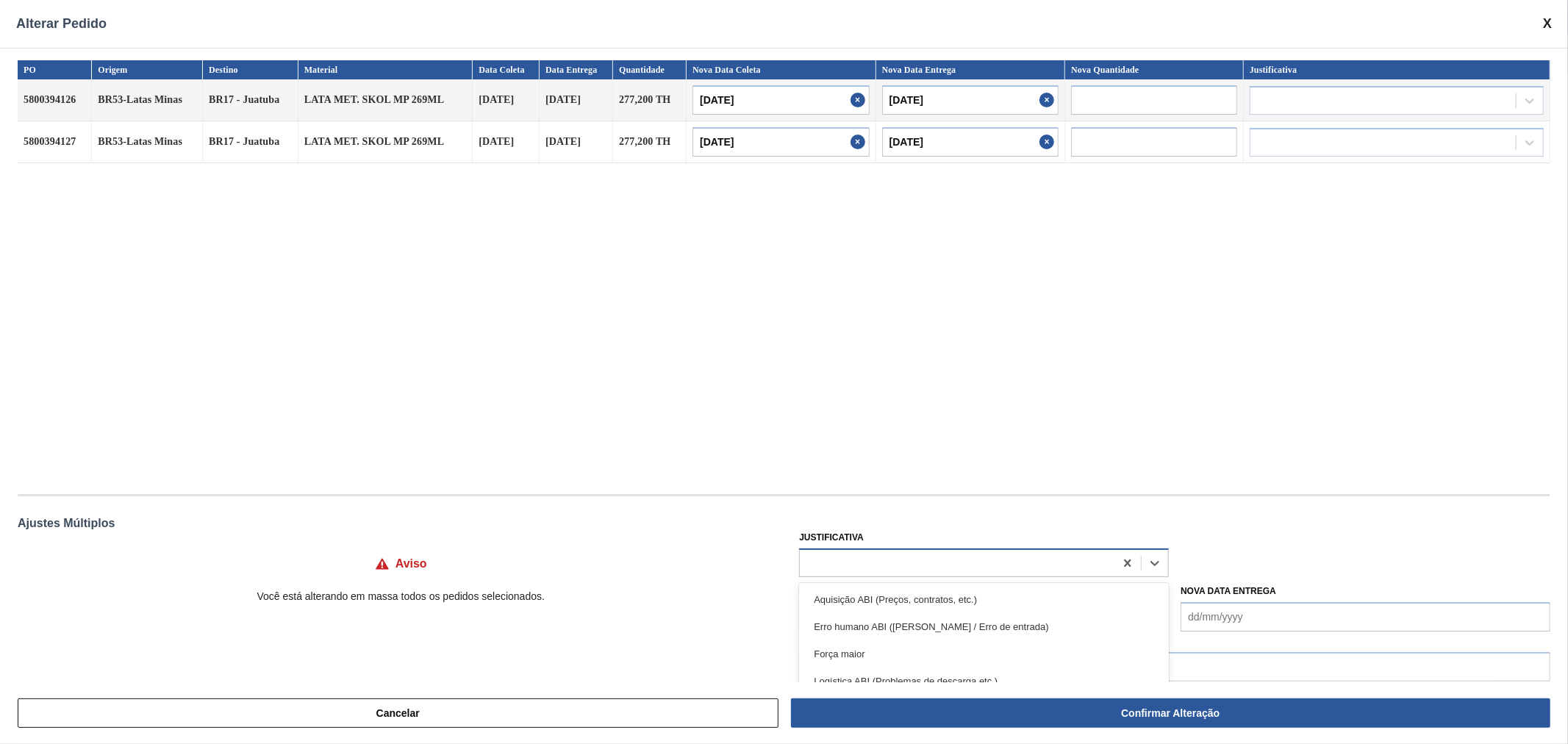
click at [1020, 555] on div at bounding box center [957, 563] width 315 height 21
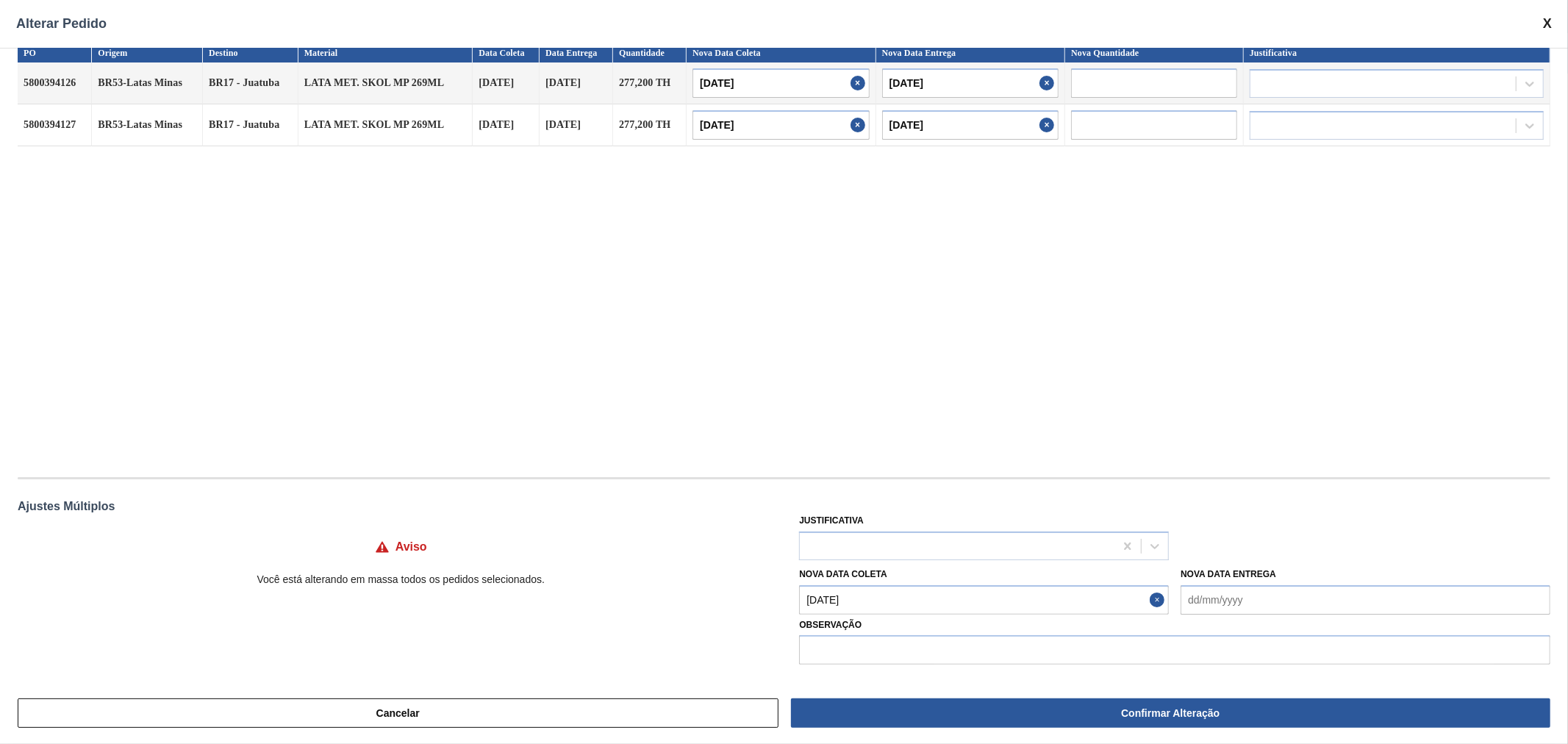
scroll to position [16, 0]
click at [1167, 552] on div "Justificativa Nova Data Coleta [DATE] Nova Data Entrega Observação" at bounding box center [1174, 588] width 751 height 155
click at [996, 549] on div at bounding box center [957, 547] width 315 height 21
type input "f"
type input "T"
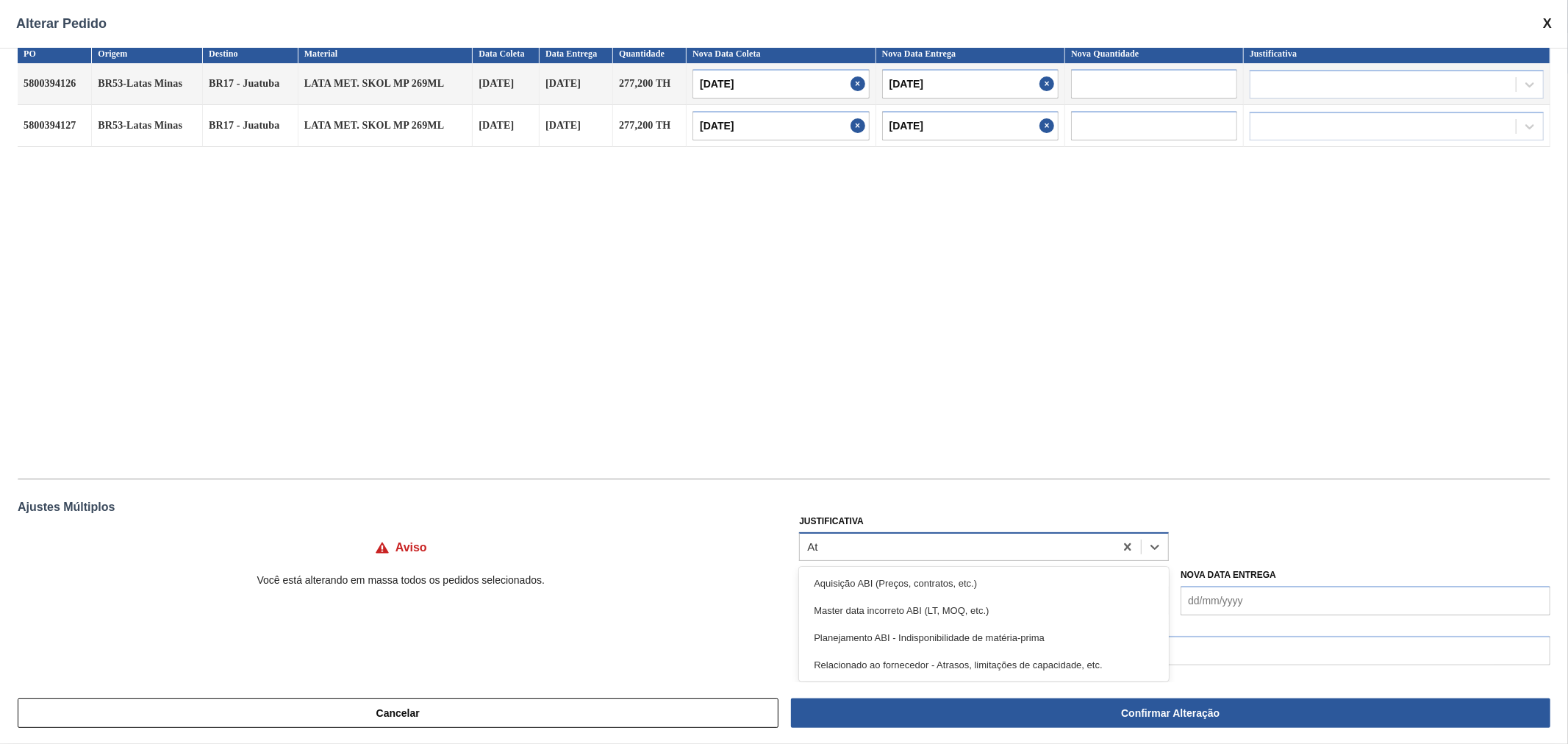
type input "A"
type input "ABI"
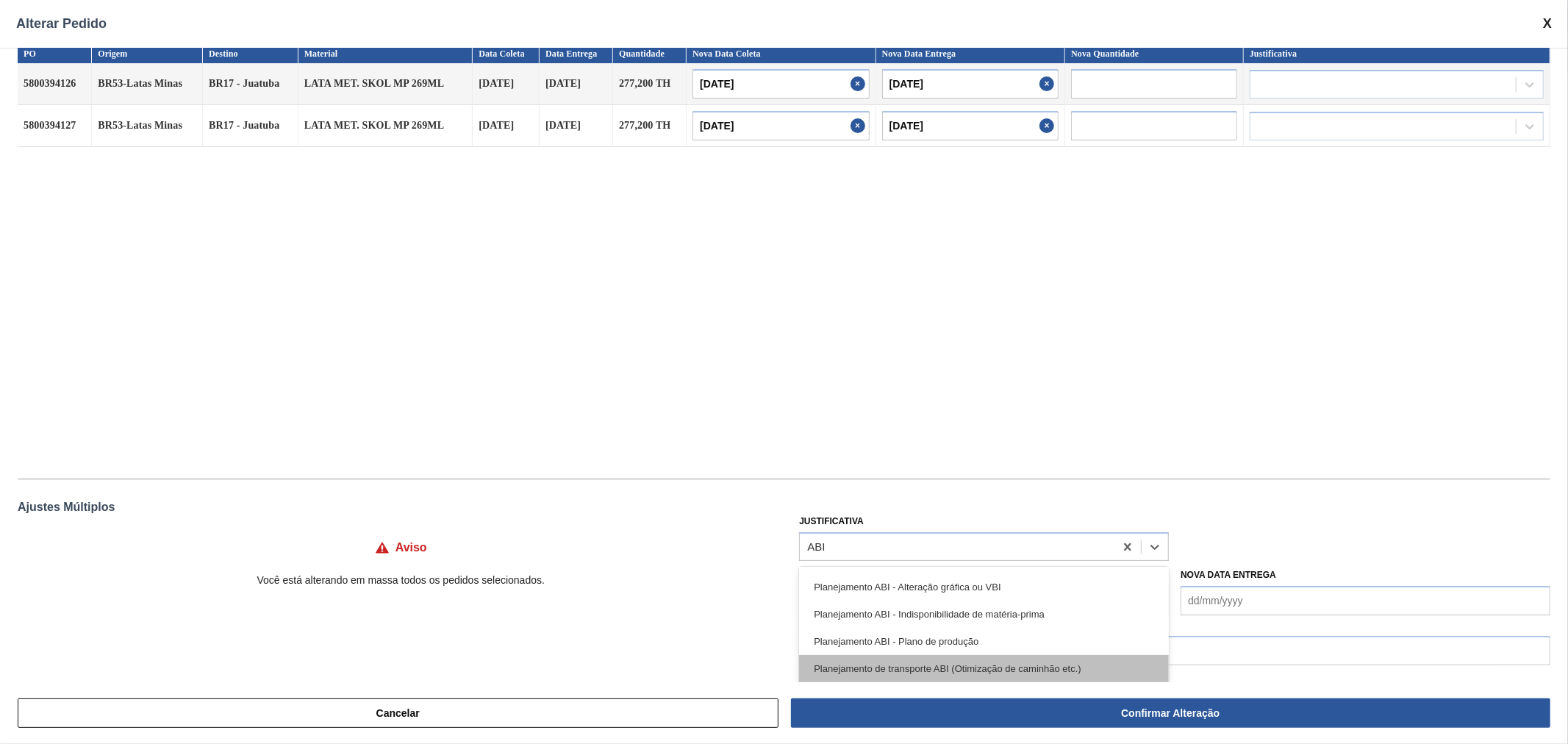
click at [1016, 669] on div "Planejamento de transporte ABI (Otimização de caminhão etc.)" at bounding box center [984, 668] width 370 height 28
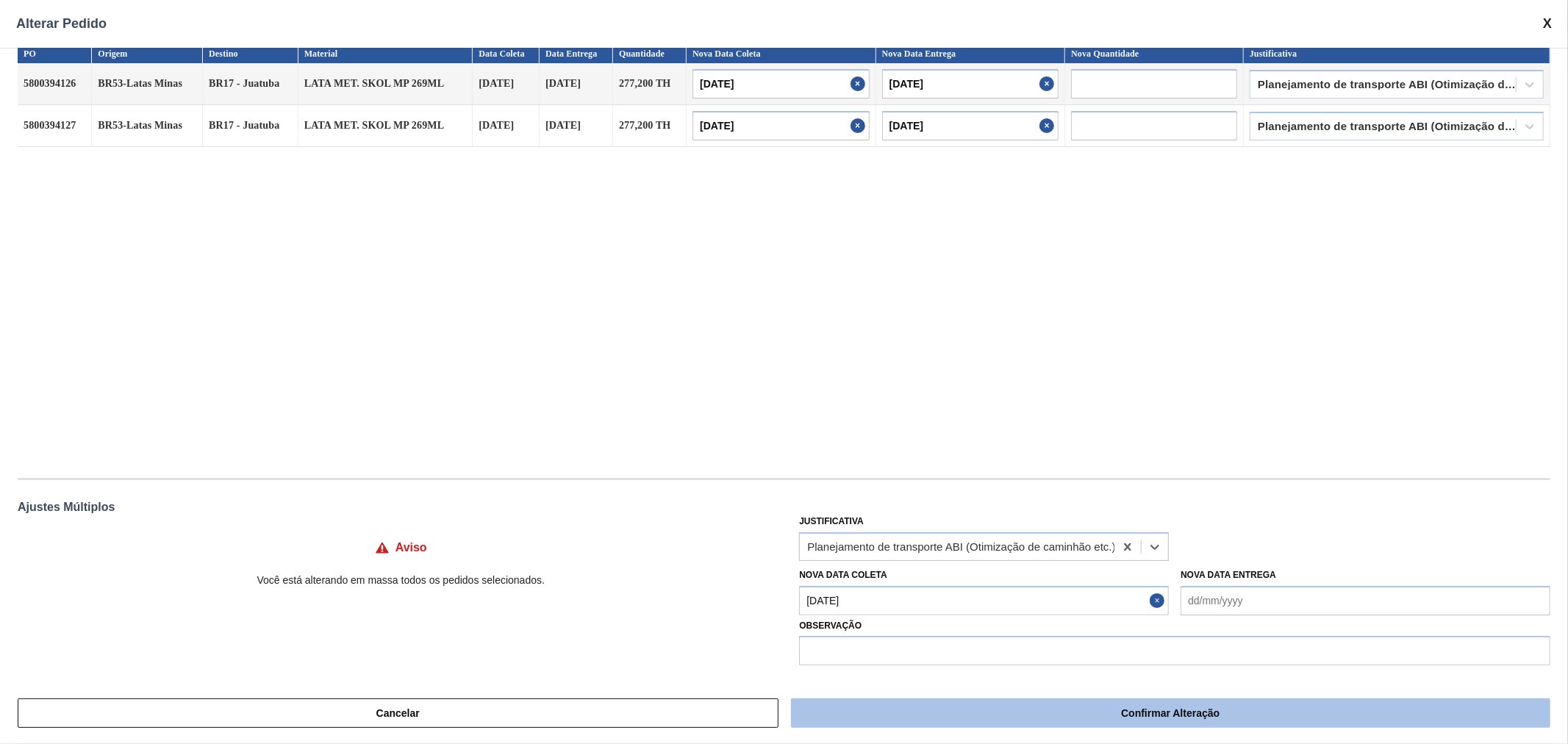
click at [1157, 716] on button "Confirmar Alteração" at bounding box center [1171, 713] width 759 height 29
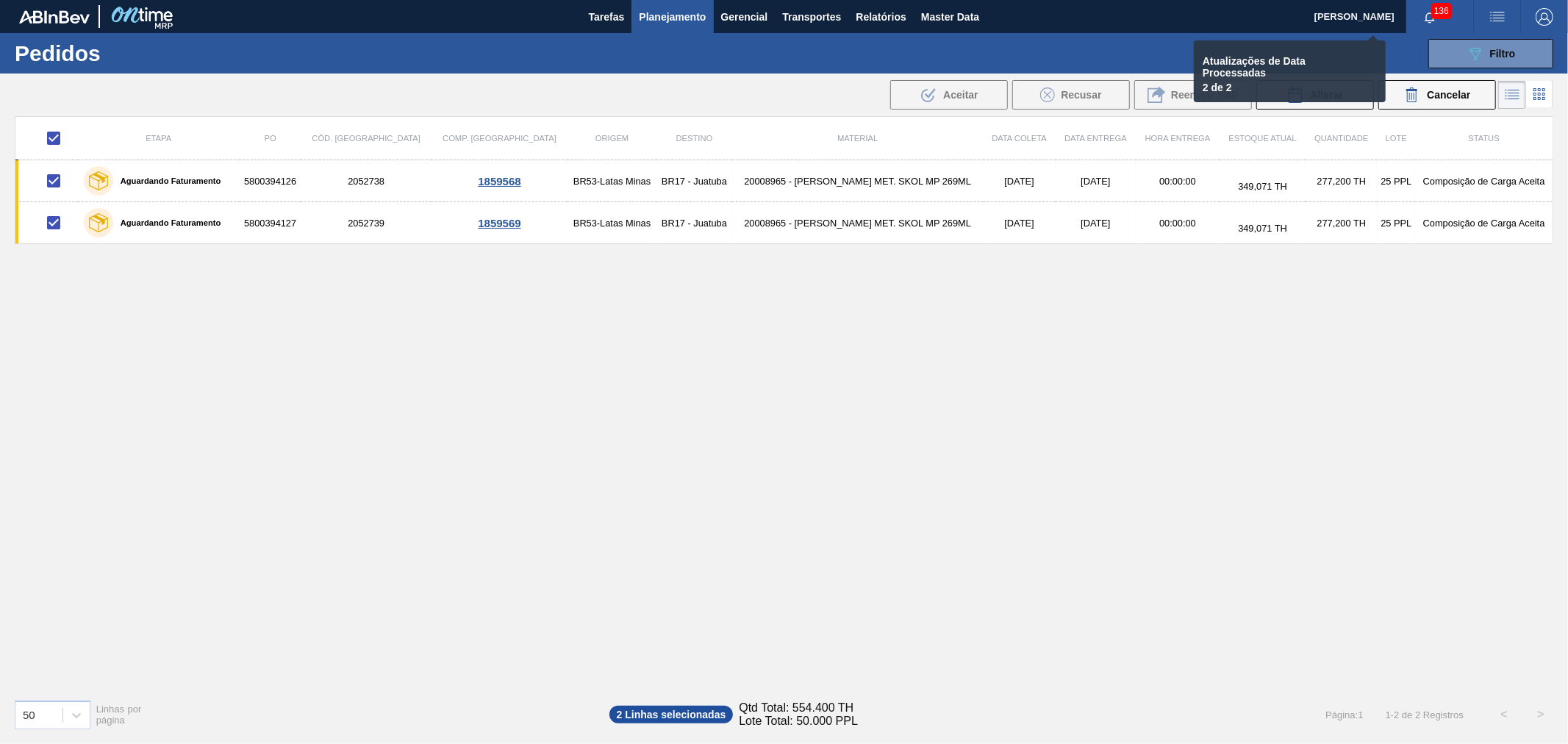
checkbox input "false"
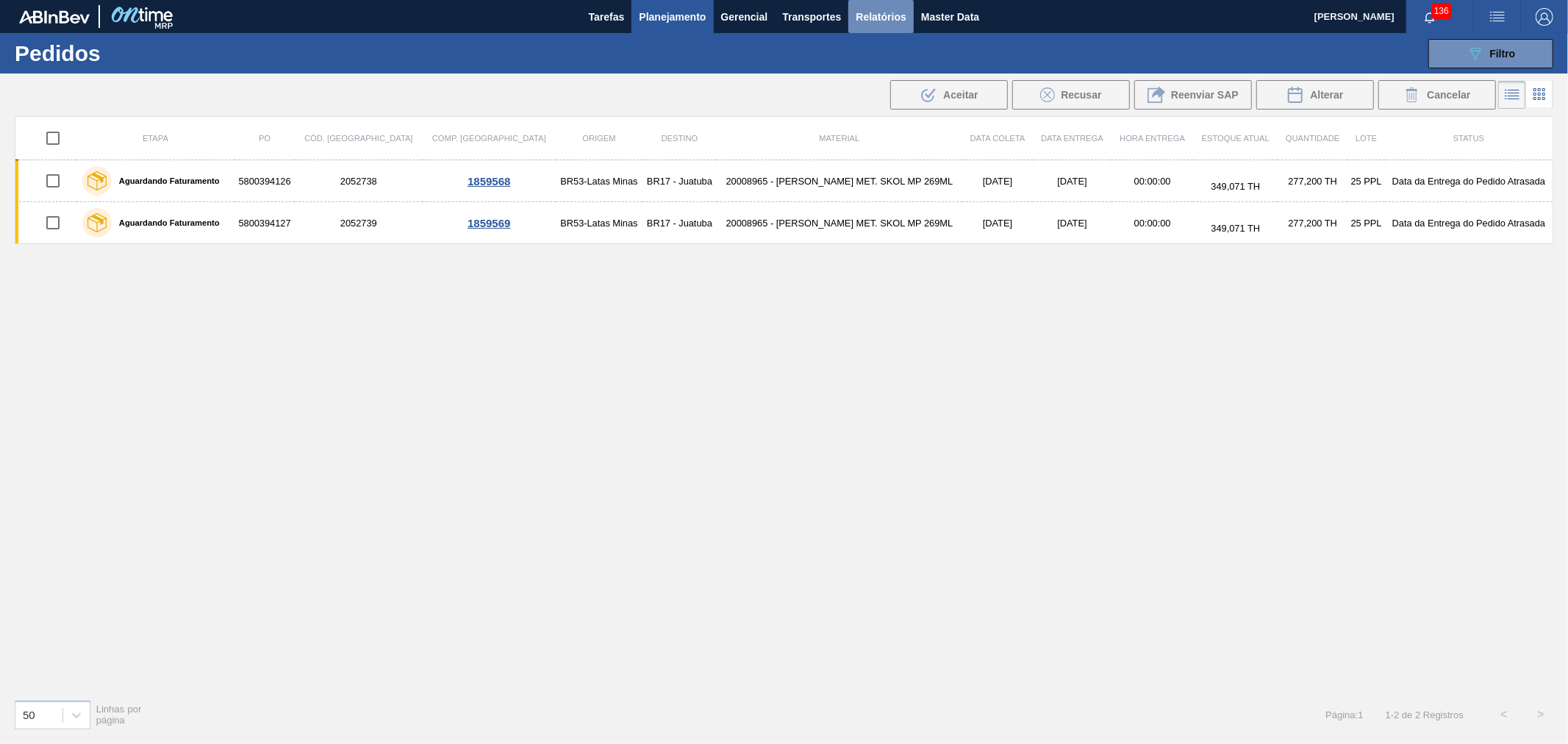
click at [872, 17] on span "Relatórios" at bounding box center [881, 17] width 50 height 18
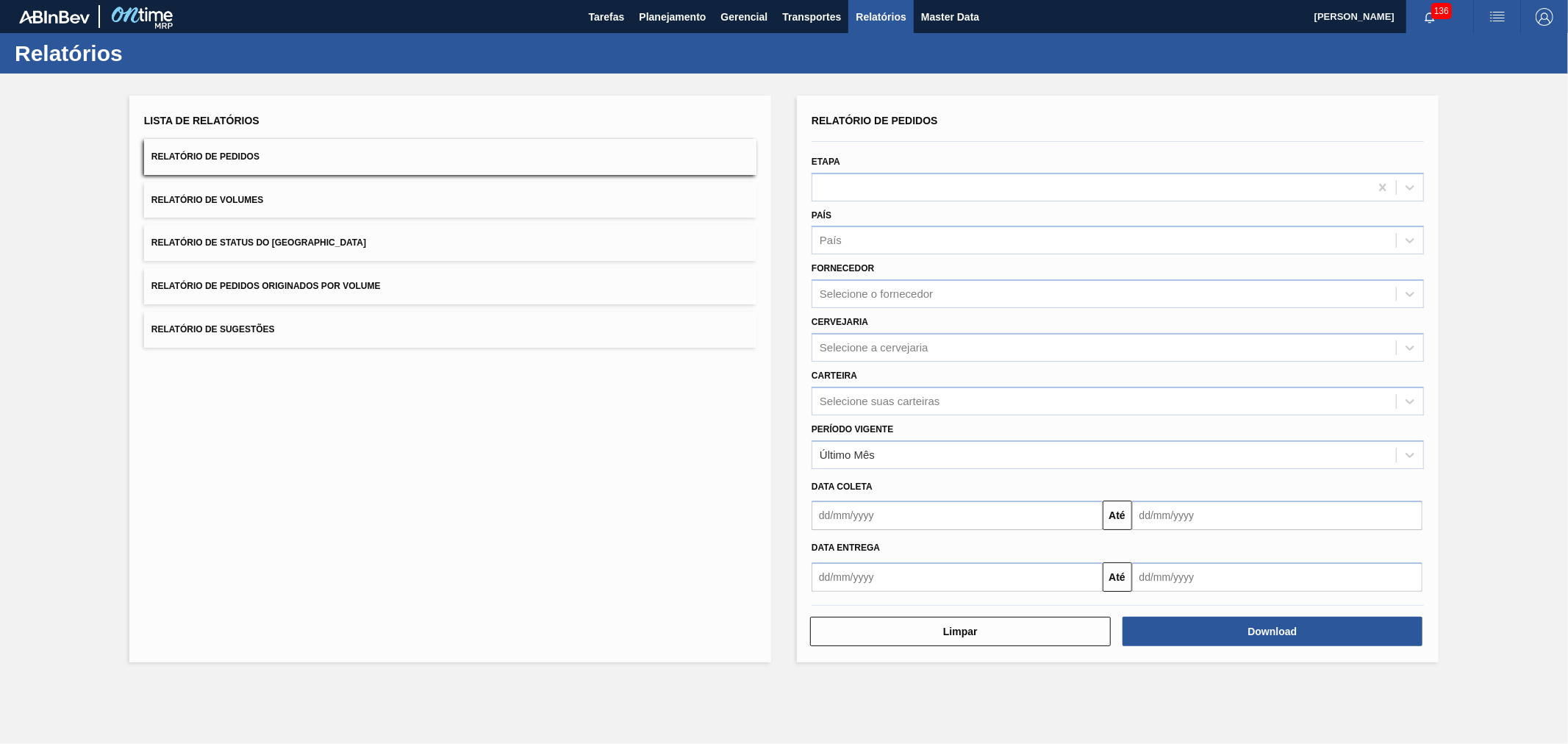
click at [240, 209] on button "Relatório de Volumes" at bounding box center [450, 200] width 612 height 36
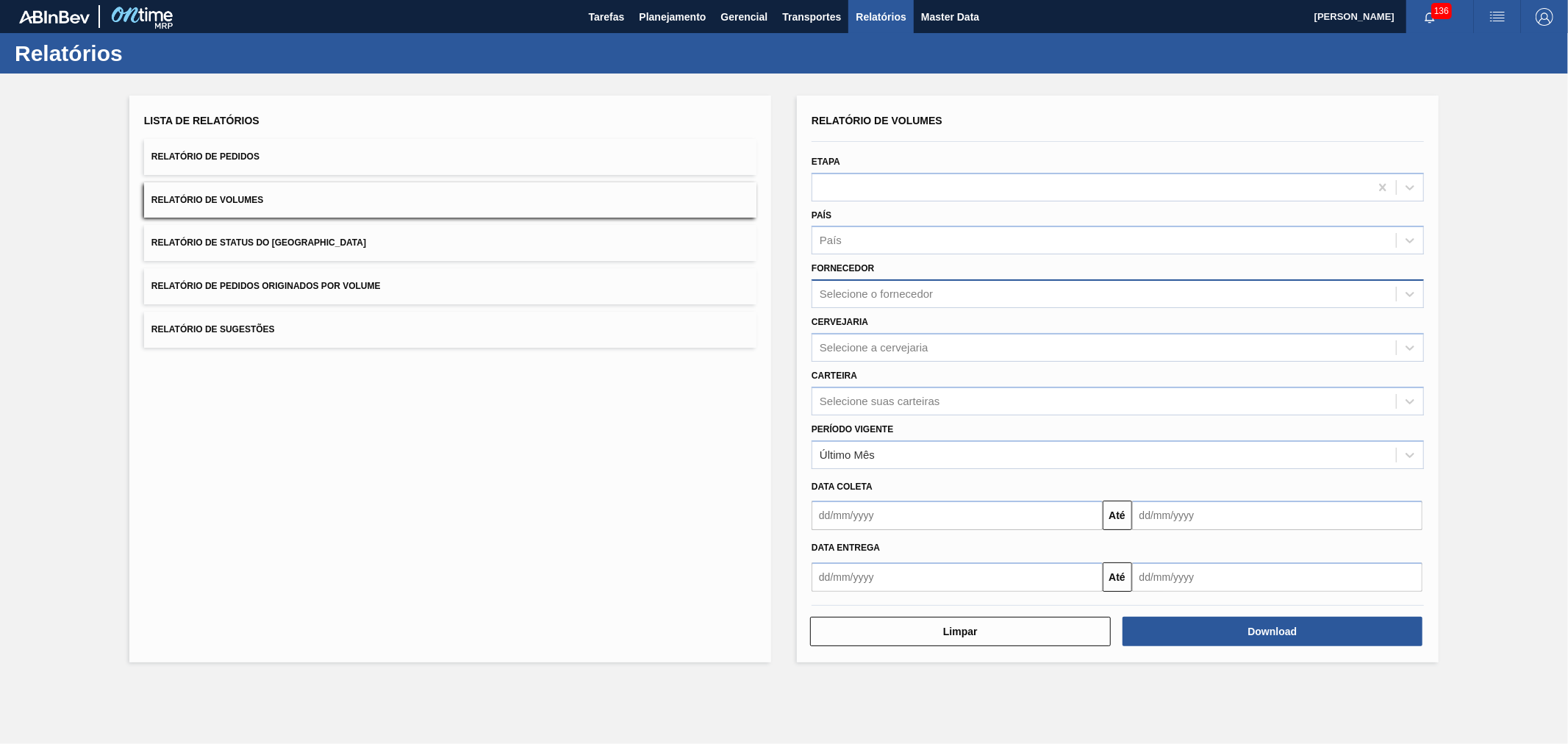
click at [865, 284] on div "Selecione o fornecedor" at bounding box center [1104, 294] width 584 height 21
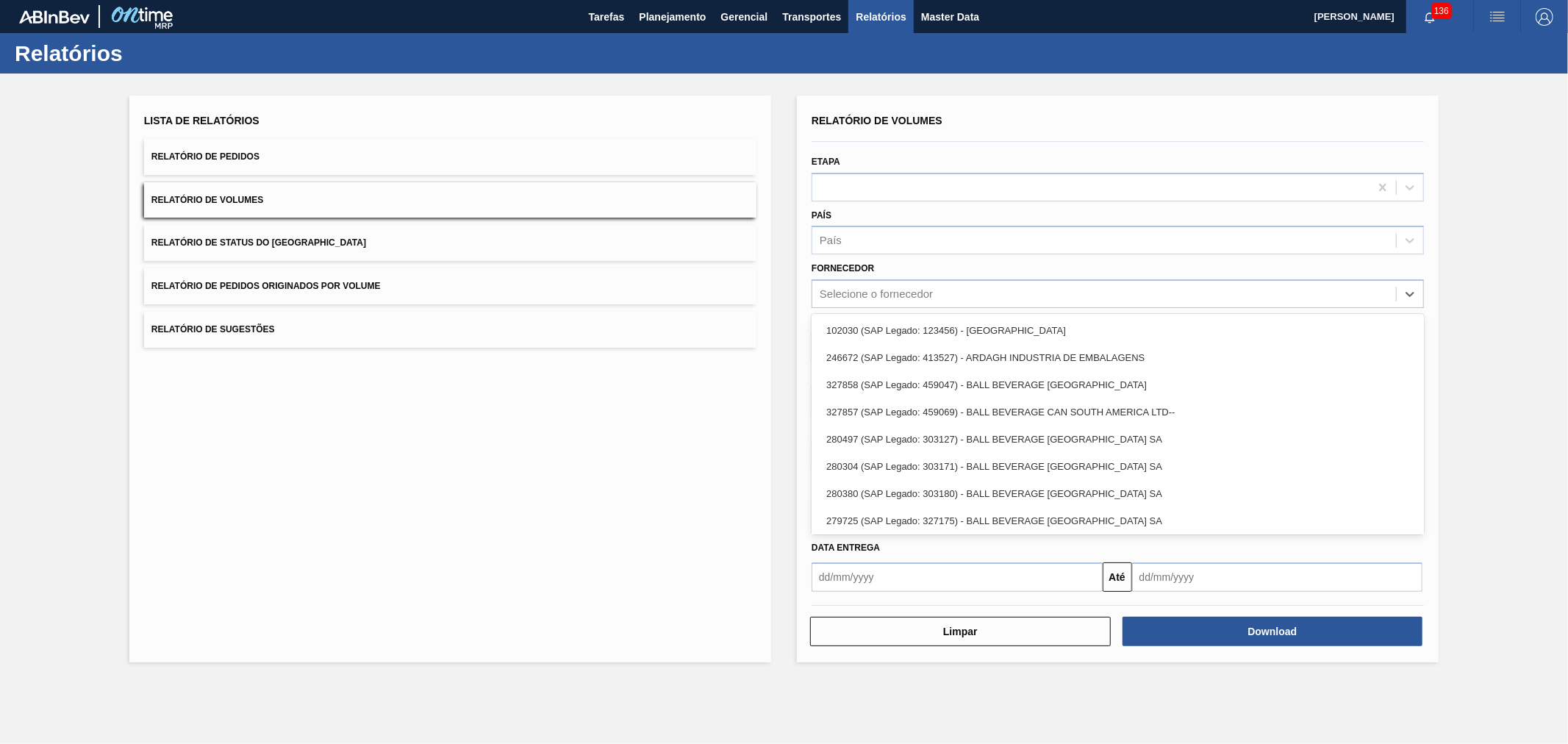
drag, startPoint x: 803, startPoint y: 304, endPoint x: 804, endPoint y: 321, distance: 17.0
click at [802, 304] on div "Relatório de Volumes Etapa País País Fornecedor option 102030 (SAP Legado: 1234…" at bounding box center [1117, 380] width 642 height 567
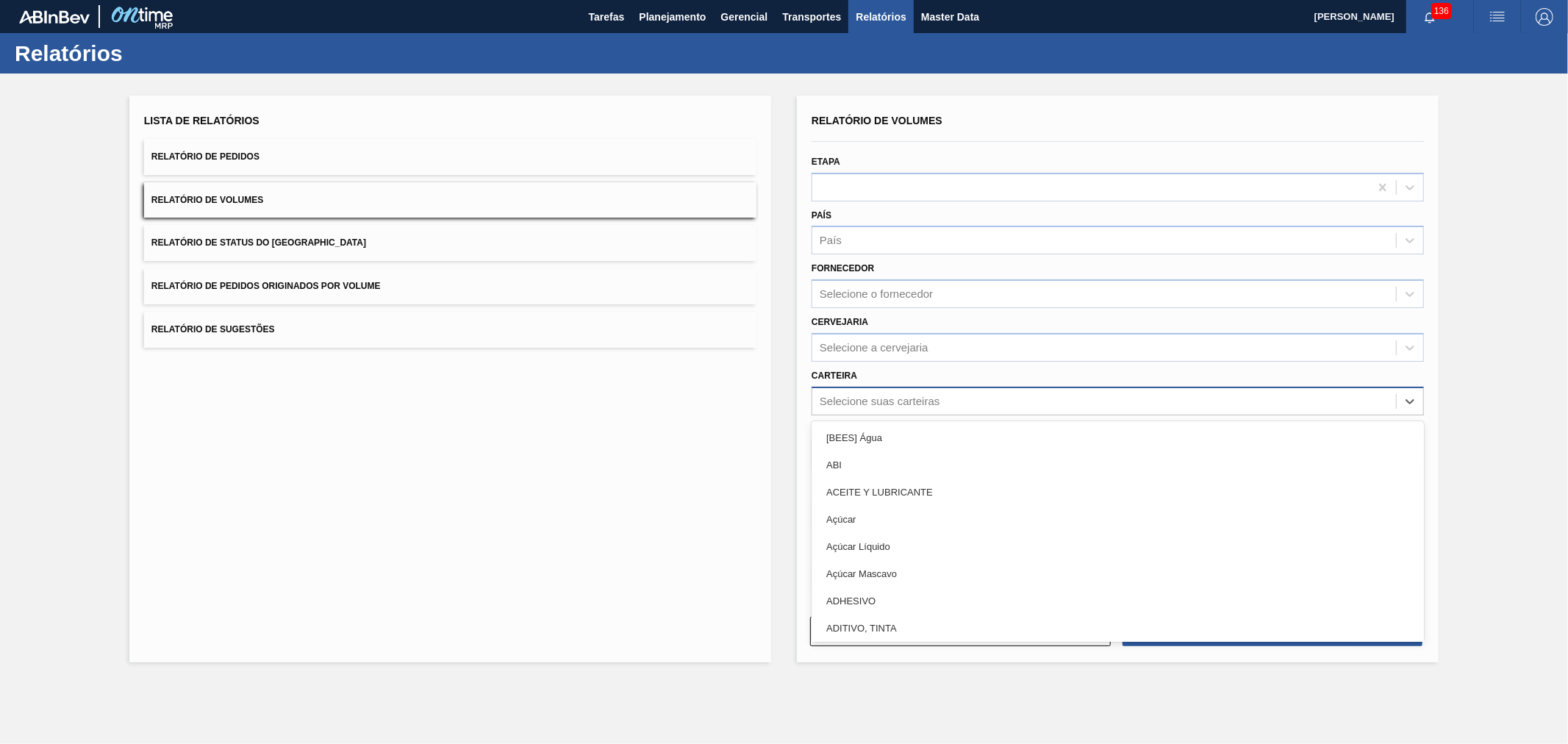
click at [839, 403] on div "Selecione suas carteiras" at bounding box center [879, 401] width 120 height 12
type input "LATA"
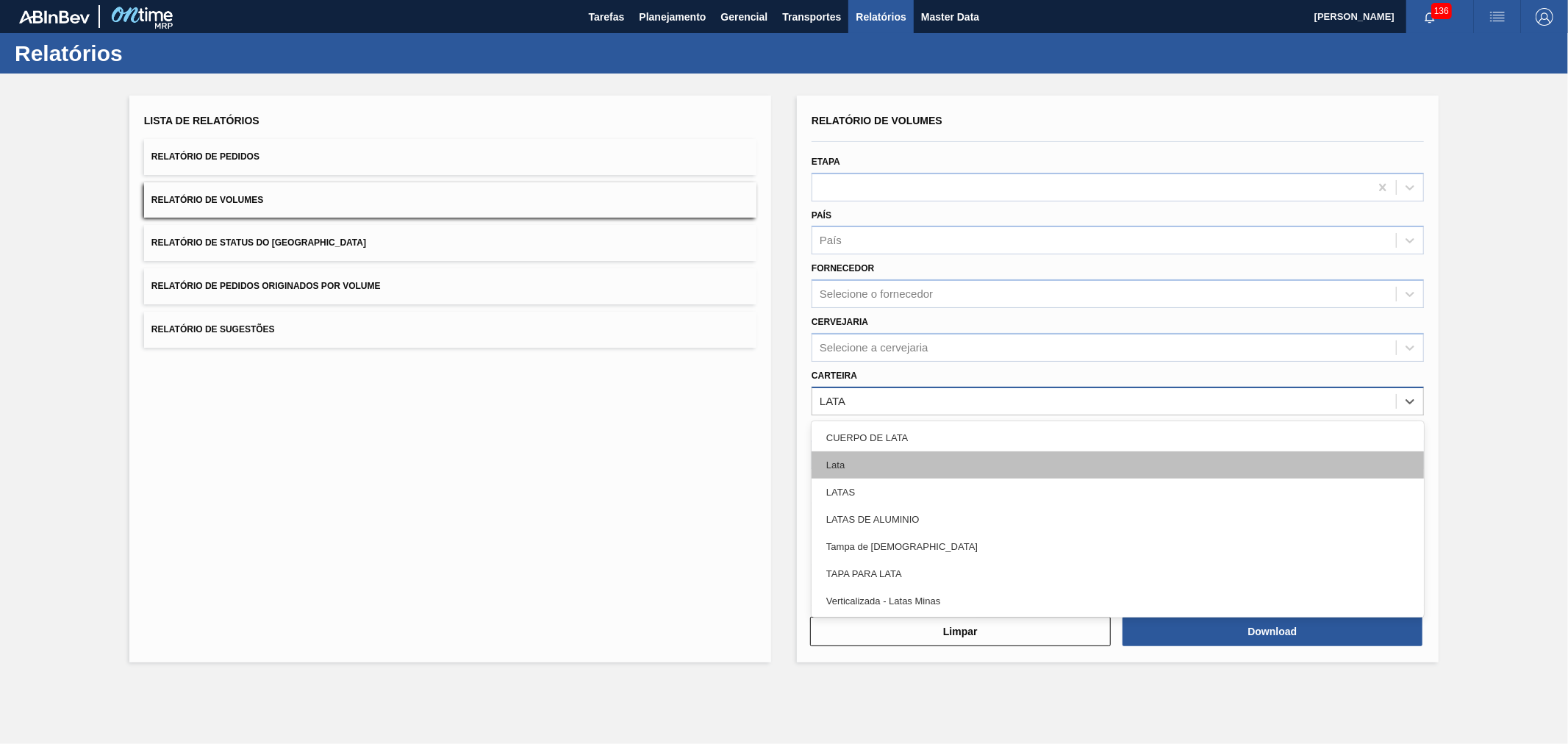
click at [844, 452] on div "Lata" at bounding box center [1117, 465] width 612 height 28
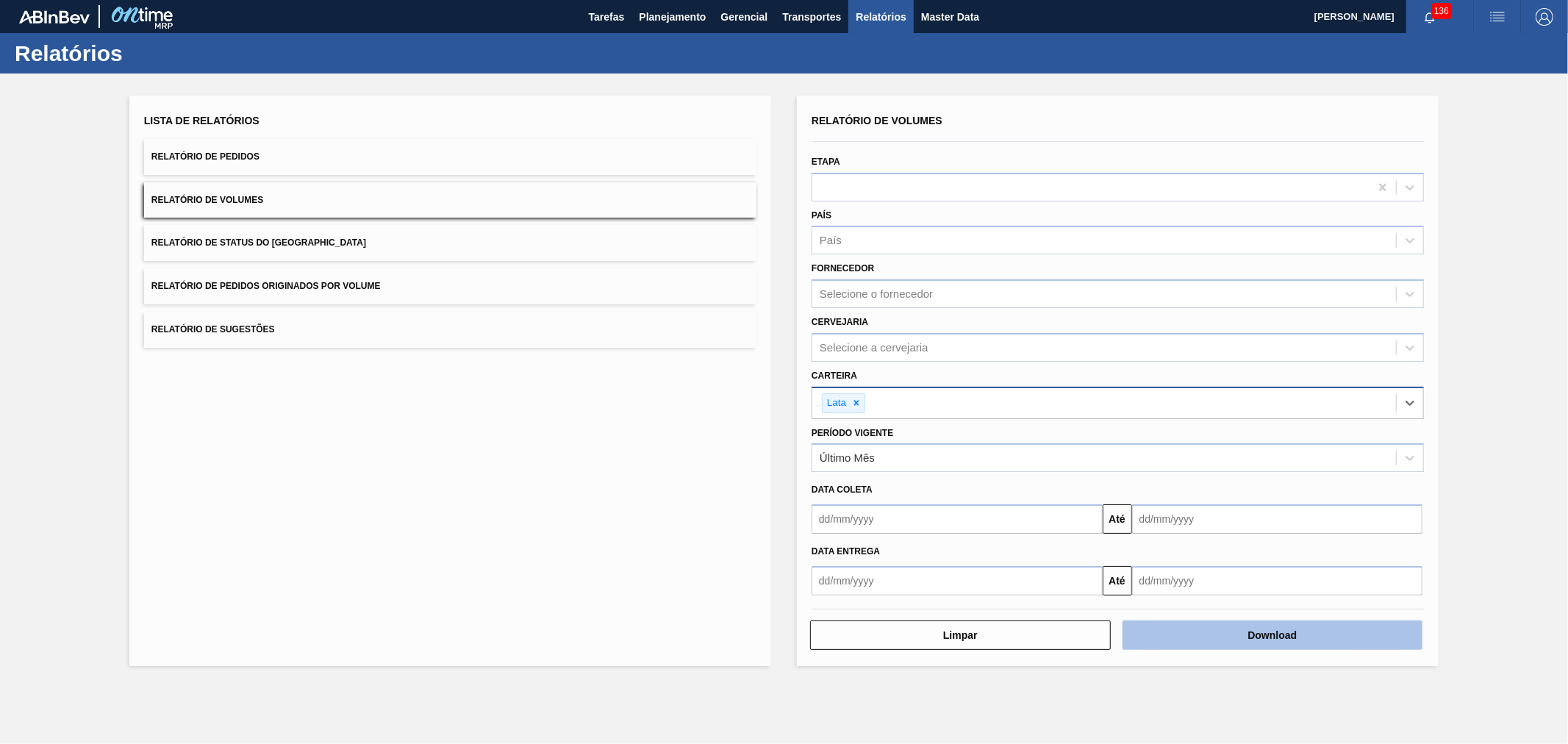
click at [1247, 626] on button "Download" at bounding box center [1273, 635] width 300 height 29
click at [304, 162] on button "Relatório de Pedidos" at bounding box center [450, 156] width 612 height 36
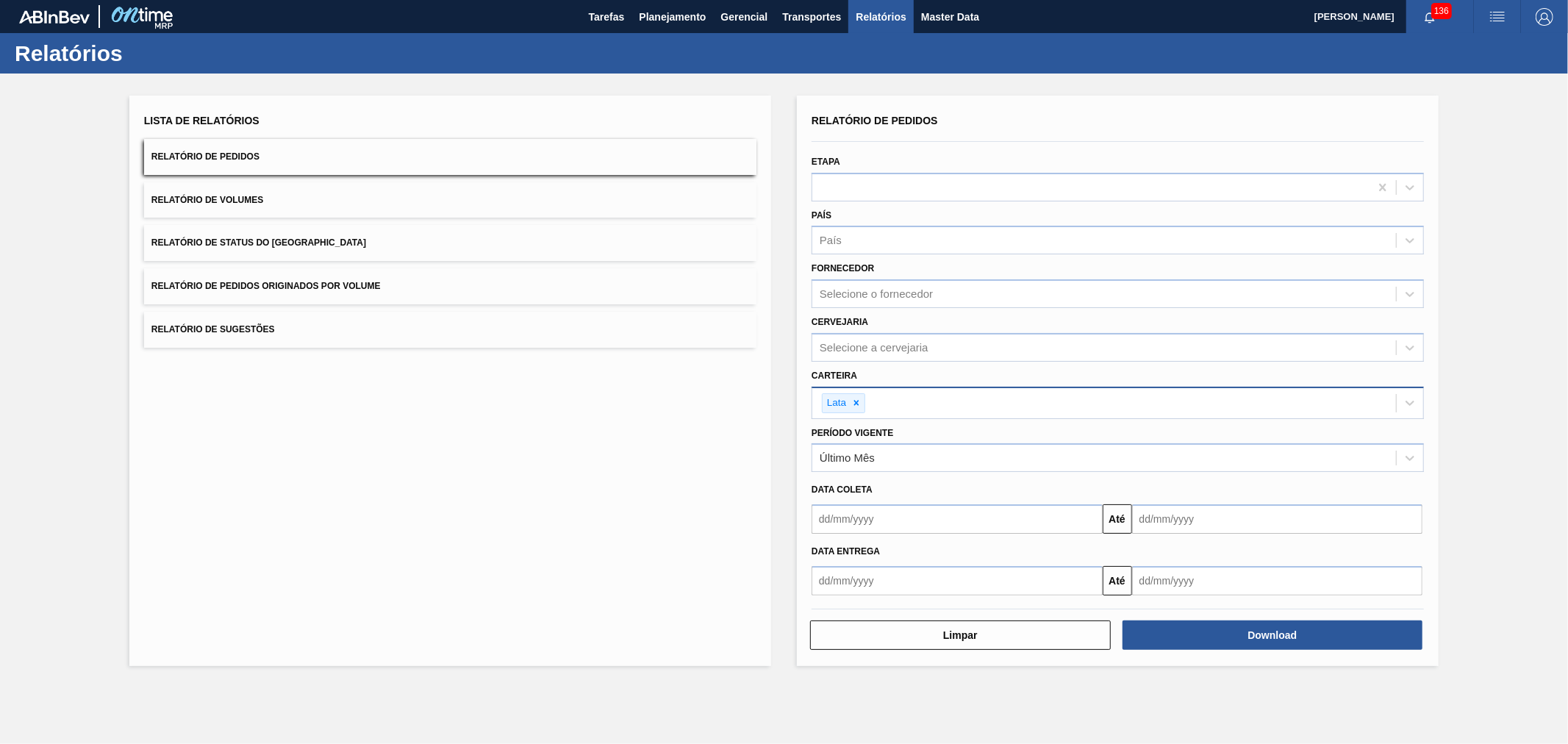
click at [338, 152] on button "Relatório de Pedidos" at bounding box center [450, 156] width 612 height 36
click at [1267, 631] on button "Download" at bounding box center [1273, 635] width 300 height 29
